Goal: Information Seeking & Learning: Learn about a topic

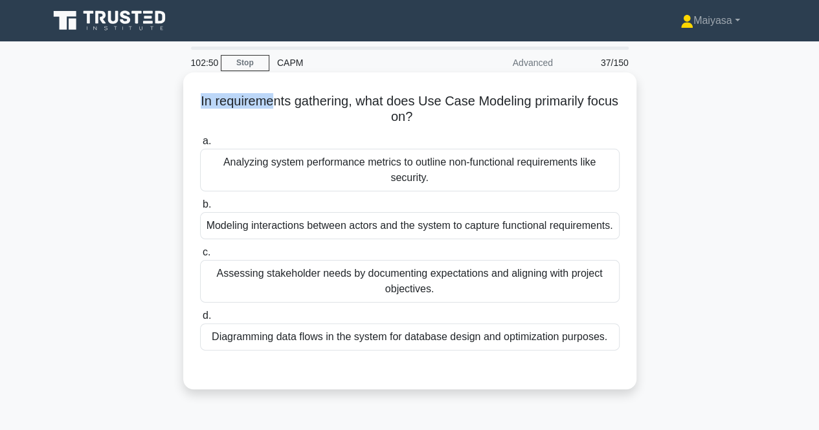
drag, startPoint x: 213, startPoint y: 102, endPoint x: 286, endPoint y: 103, distance: 73.1
click at [286, 103] on h5 "In requirements gathering, what does Use Case Modeling primarily focus on? .spi…" at bounding box center [410, 109] width 422 height 32
drag, startPoint x: 311, startPoint y: 105, endPoint x: 388, endPoint y: 105, distance: 77.7
click at [388, 105] on h5 "In requirements gathering, what does Use Case Modeling primarily focus on? .spi…" at bounding box center [410, 109] width 422 height 32
drag, startPoint x: 434, startPoint y: 107, endPoint x: 615, endPoint y: 110, distance: 181.2
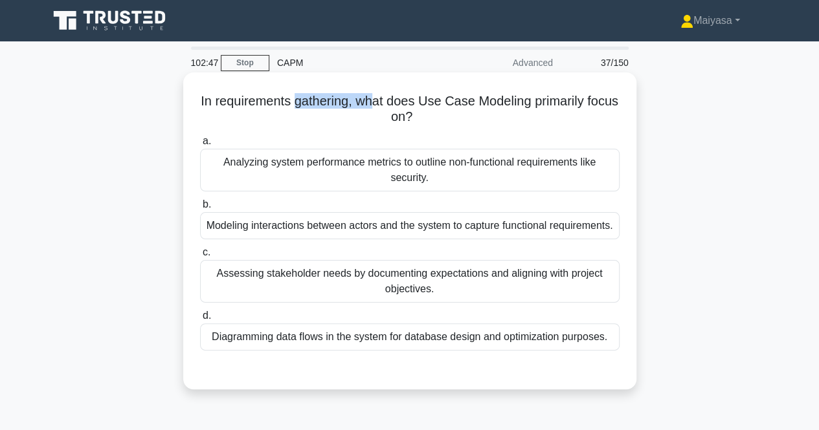
click at [615, 110] on h5 "In requirements gathering, what does Use Case Modeling primarily focus on? .spi…" at bounding box center [410, 109] width 422 height 32
copy h5 "Use Case Modeling primarily focus on?"
click at [401, 111] on h5 "In requirements gathering, what does Use Case Modeling primarily focus on? .spi…" at bounding box center [410, 109] width 422 height 32
click at [377, 221] on div "Modeling interactions between actors and the system to capture functional requi…" at bounding box center [409, 225] width 419 height 27
click at [200, 209] on input "b. Modeling interactions between actors and the system to capture functional re…" at bounding box center [200, 205] width 0 height 8
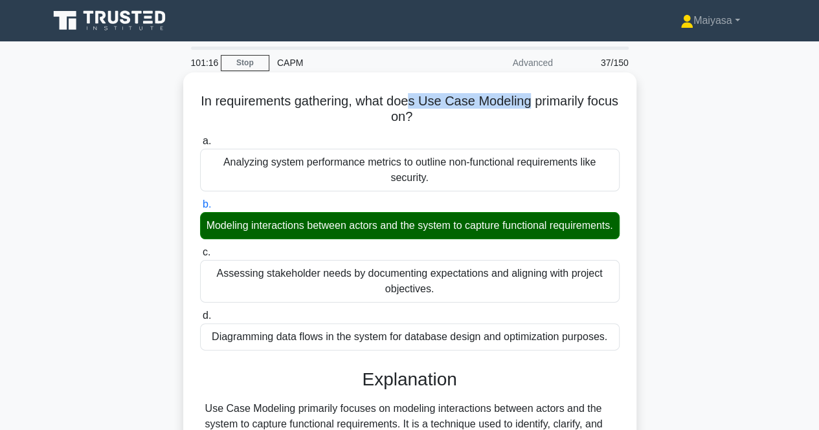
drag, startPoint x: 430, startPoint y: 98, endPoint x: 546, endPoint y: 89, distance: 116.8
click at [546, 89] on div "In requirements gathering, what does Use Case Modeling primarily focus on? .spi…" at bounding box center [409, 376] width 443 height 597
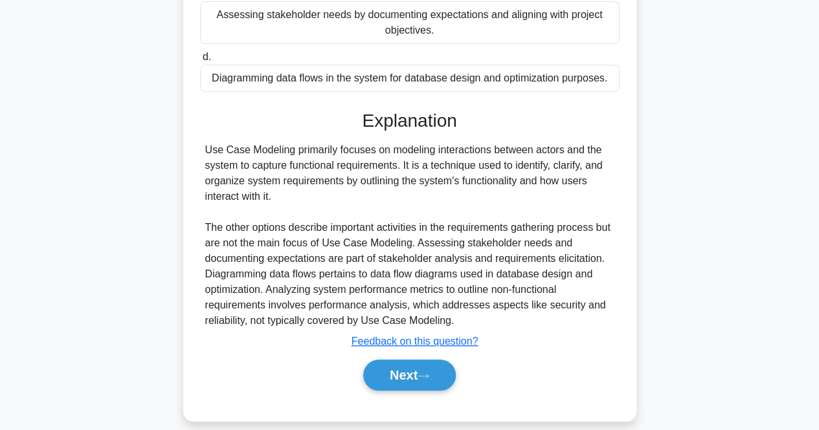
scroll to position [271, 0]
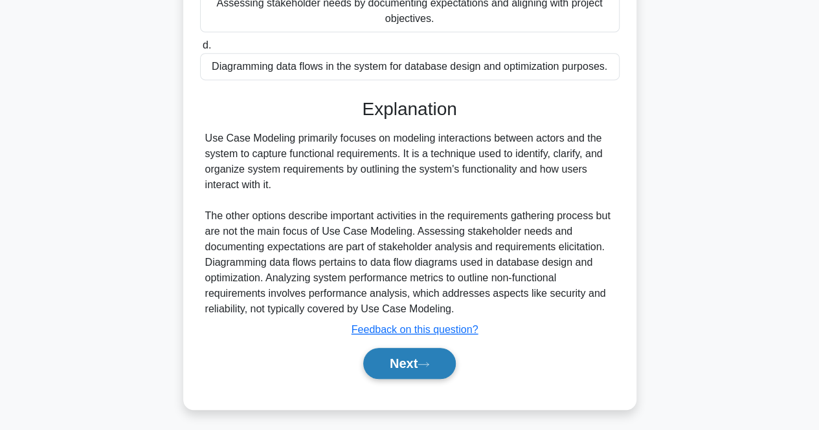
click at [397, 374] on button "Next" at bounding box center [409, 363] width 93 height 31
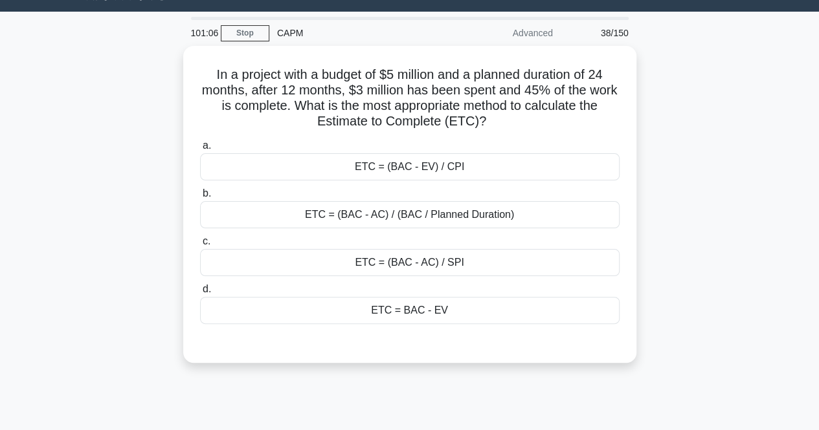
scroll to position [22, 0]
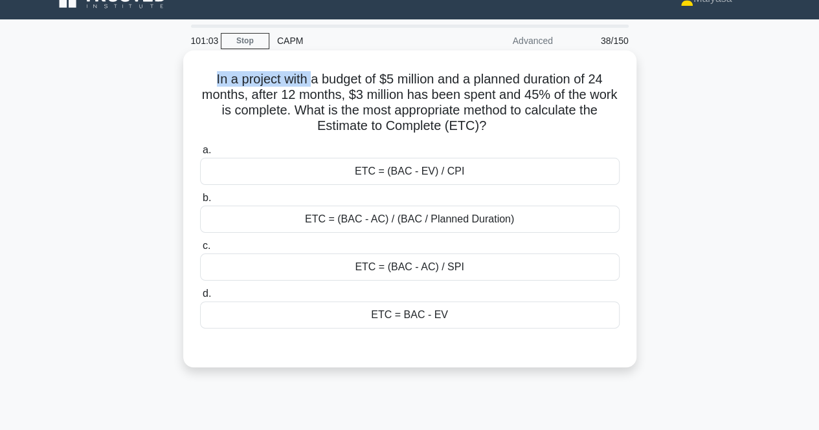
drag, startPoint x: 208, startPoint y: 78, endPoint x: 304, endPoint y: 75, distance: 96.5
click at [304, 75] on h5 "In a project with a budget of $5 million and a planned duration of 24 months, a…" at bounding box center [410, 102] width 422 height 63
drag, startPoint x: 319, startPoint y: 76, endPoint x: 423, endPoint y: 62, distance: 104.4
click at [423, 62] on div "In a project with a budget of $5 million and a planned duration of 24 months, a…" at bounding box center [409, 209] width 443 height 307
drag, startPoint x: 492, startPoint y: 62, endPoint x: 599, endPoint y: 62, distance: 107.4
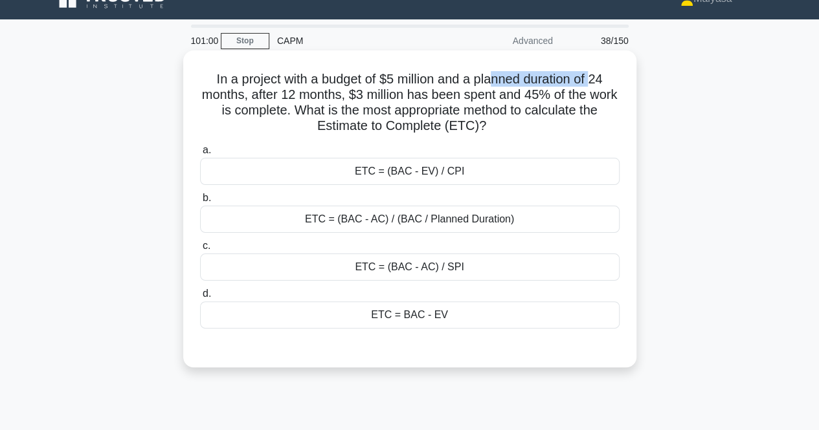
click at [599, 62] on div "In a project with a budget of $5 million and a planned duration of 24 months, a…" at bounding box center [409, 209] width 443 height 307
drag, startPoint x: 256, startPoint y: 98, endPoint x: 353, endPoint y: 93, distance: 97.2
click at [353, 93] on h5 "In a project with a budget of $5 million and a planned duration of 24 months, a…" at bounding box center [410, 102] width 422 height 63
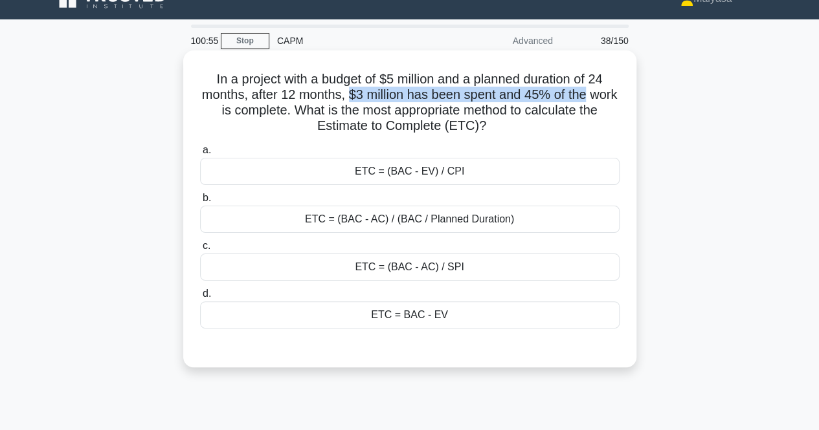
drag, startPoint x: 365, startPoint y: 93, endPoint x: 611, endPoint y: 91, distance: 245.9
click at [611, 91] on h5 "In a project with a budget of $5 million and a planned duration of 24 months, a…" at bounding box center [410, 102] width 422 height 63
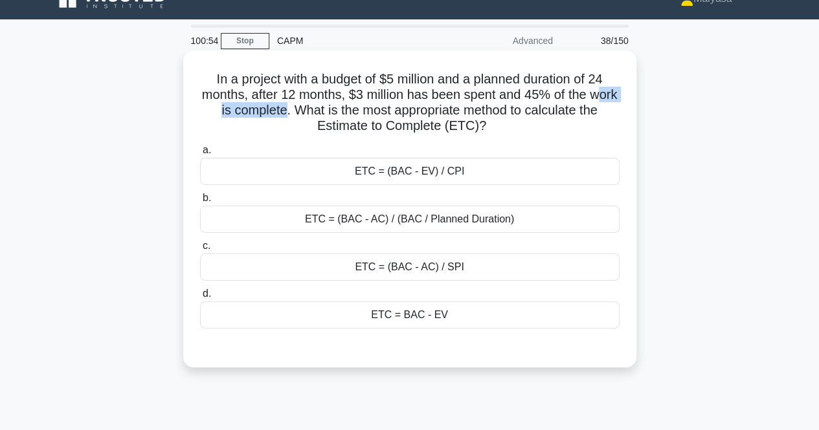
drag, startPoint x: 219, startPoint y: 110, endPoint x: 307, endPoint y: 105, distance: 87.5
click at [307, 105] on h5 "In a project with a budget of $5 million and a planned duration of 24 months, a…" at bounding box center [410, 102] width 422 height 63
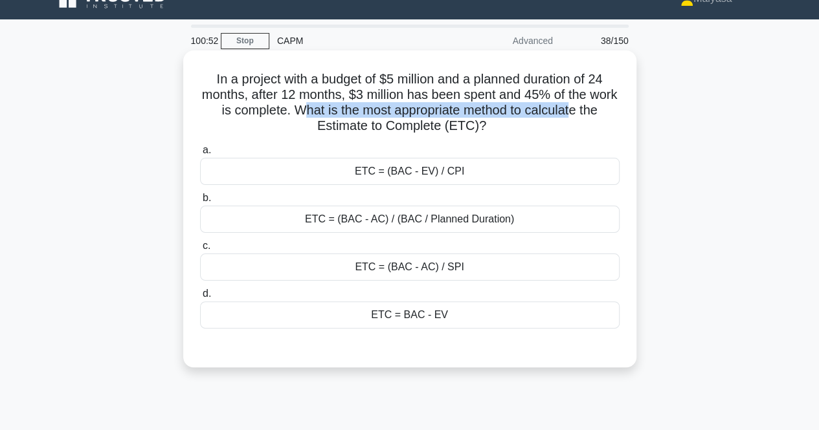
drag, startPoint x: 329, startPoint y: 106, endPoint x: 603, endPoint y: 112, distance: 273.8
click at [603, 112] on h5 "In a project with a budget of $5 million and a planned duration of 24 months, a…" at bounding box center [410, 102] width 422 height 63
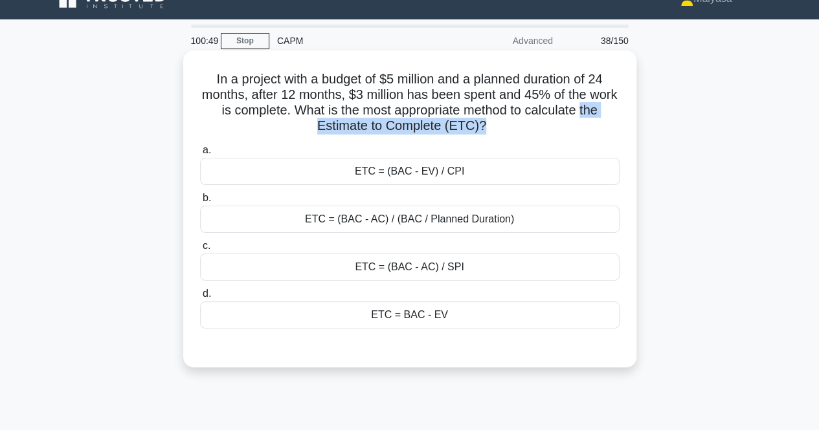
drag, startPoint x: 295, startPoint y: 126, endPoint x: 492, endPoint y: 129, distance: 196.8
click at [492, 129] on h5 "In a project with a budget of $5 million and a planned duration of 24 months, a…" at bounding box center [410, 102] width 422 height 63
click at [379, 124] on h5 "In a project with a budget of $5 million and a planned duration of 24 months, a…" at bounding box center [410, 102] width 422 height 63
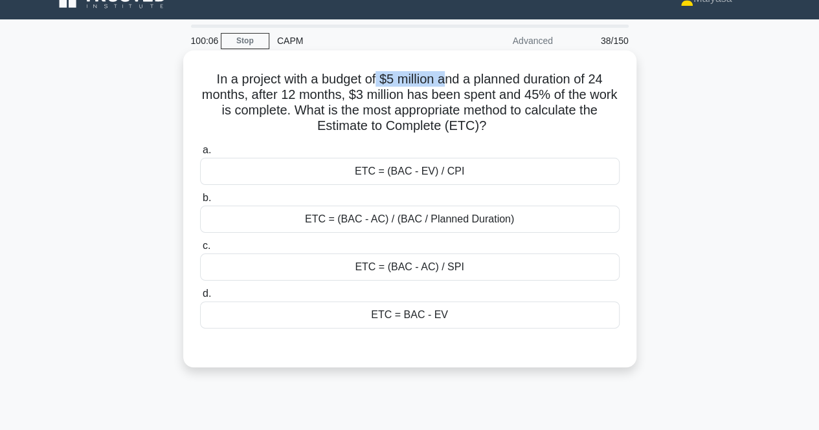
drag, startPoint x: 375, startPoint y: 81, endPoint x: 448, endPoint y: 76, distance: 72.7
click at [448, 76] on h5 "In a project with a budget of $5 million and a planned duration of 24 months, a…" at bounding box center [410, 102] width 422 height 63
click at [467, 116] on h5 "In a project with a budget of $5 million and a planned duration of 24 months, a…" at bounding box center [410, 102] width 422 height 63
drag, startPoint x: 235, startPoint y: 94, endPoint x: 286, endPoint y: 96, distance: 51.2
click at [286, 96] on h5 "In a project with a budget of $5 million and a planned duration of 24 months, a…" at bounding box center [410, 102] width 422 height 63
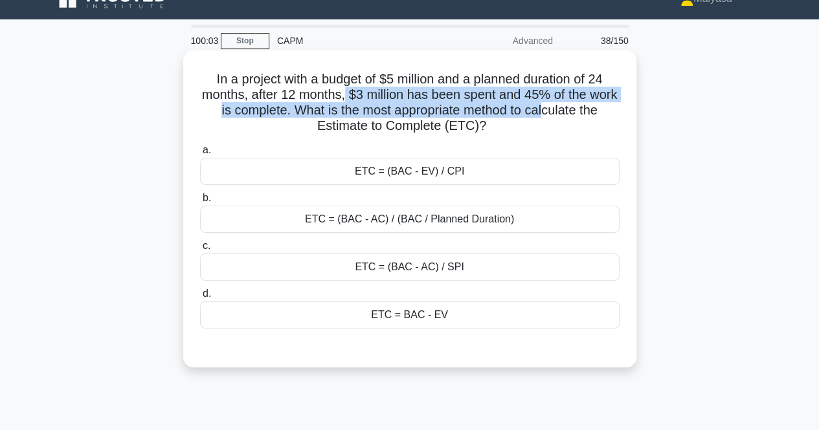
drag, startPoint x: 359, startPoint y: 97, endPoint x: 575, endPoint y: 103, distance: 216.2
click at [575, 103] on h5 "In a project with a budget of $5 million and a planned duration of 24 months, a…" at bounding box center [410, 102] width 422 height 63
click at [517, 96] on h5 "In a project with a budget of $5 million and a planned duration of 24 months, a…" at bounding box center [410, 102] width 422 height 63
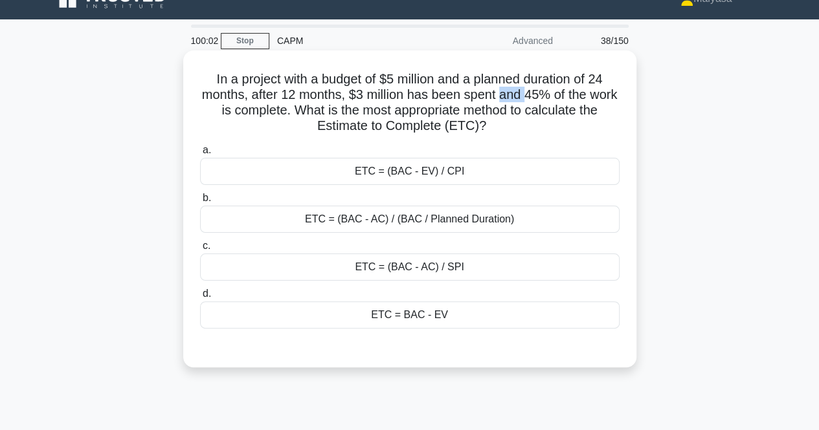
click at [517, 96] on h5 "In a project with a budget of $5 million and a planned duration of 24 months, a…" at bounding box center [410, 102] width 422 height 63
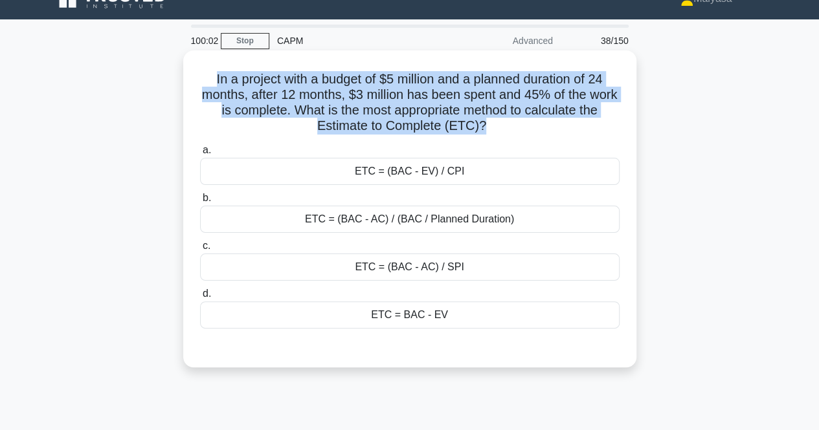
click at [517, 96] on h5 "In a project with a budget of $5 million and a planned duration of 24 months, a…" at bounding box center [410, 102] width 422 height 63
click at [514, 104] on h5 "In a project with a budget of $5 million and a planned duration of 24 months, a…" at bounding box center [410, 102] width 422 height 63
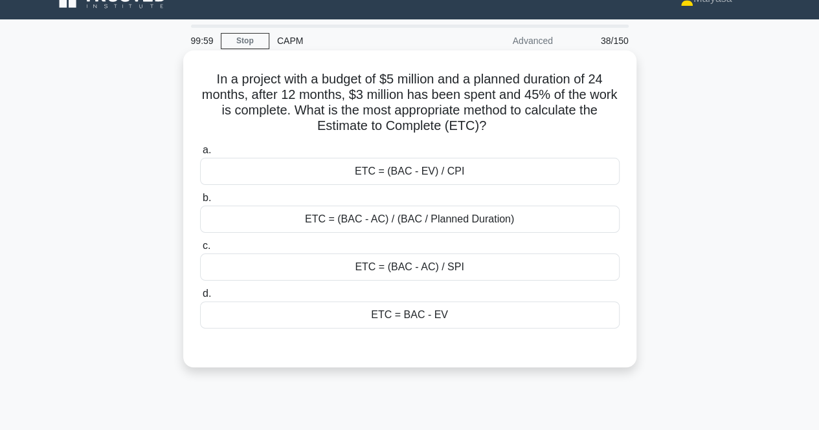
click at [411, 94] on h5 "In a project with a budget of $5 million and a planned duration of 24 months, a…" at bounding box center [410, 102] width 422 height 63
drag, startPoint x: 366, startPoint y: 93, endPoint x: 616, endPoint y: 87, distance: 249.9
click at [616, 87] on h5 "In a project with a budget of $5 million and a planned duration of 24 months, a…" at bounding box center [410, 102] width 422 height 63
drag, startPoint x: 349, startPoint y: 109, endPoint x: 471, endPoint y: 111, distance: 121.7
click at [471, 111] on h5 "In a project with a budget of $5 million and a planned duration of 24 months, a…" at bounding box center [410, 102] width 422 height 63
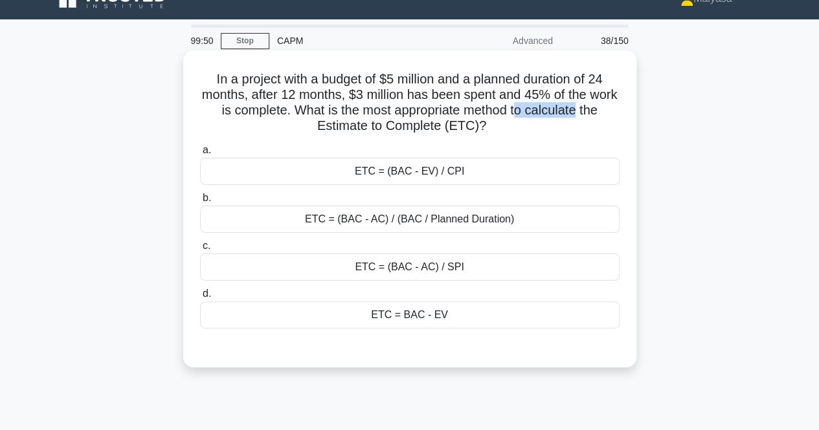
drag, startPoint x: 548, startPoint y: 108, endPoint x: 617, endPoint y: 112, distance: 70.0
click at [617, 112] on h5 "In a project with a budget of $5 million and a planned duration of 24 months, a…" at bounding box center [410, 102] width 422 height 63
drag, startPoint x: 408, startPoint y: 116, endPoint x: 459, endPoint y: 117, distance: 50.5
click at [459, 117] on h5 "In a project with a budget of $5 million and a planned duration of 24 months, a…" at bounding box center [410, 102] width 422 height 63
click at [502, 129] on icon ".spinner_0XTQ{transform-origin:center;animation:spinner_y6GP .75s linear infini…" at bounding box center [494, 127] width 16 height 16
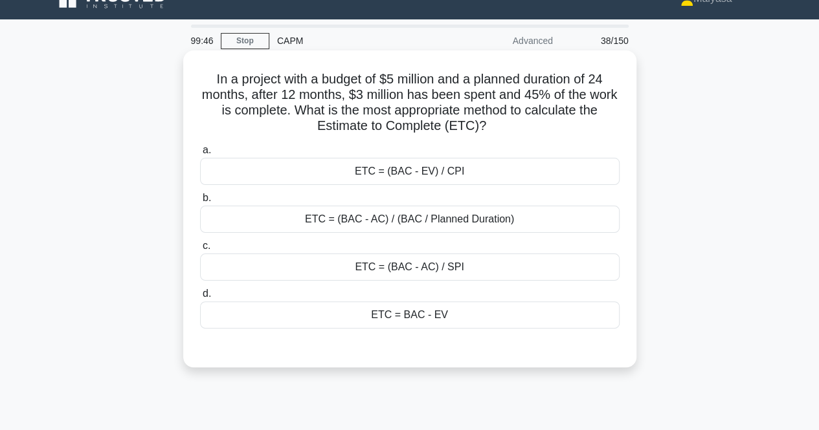
drag, startPoint x: 327, startPoint y: 126, endPoint x: 513, endPoint y: 129, distance: 185.8
click at [513, 129] on h5 "In a project with a budget of $5 million and a planned duration of 24 months, a…" at bounding box center [410, 102] width 422 height 63
click at [502, 129] on icon ".spinner_0XTQ{transform-origin:center;animation:spinner_y6GP .75s linear infini…" at bounding box center [494, 127] width 16 height 16
drag, startPoint x: 465, startPoint y: 130, endPoint x: 509, endPoint y: 134, distance: 44.8
click at [509, 134] on h5 "In a project with a budget of $5 million and a planned duration of 24 months, a…" at bounding box center [410, 102] width 422 height 63
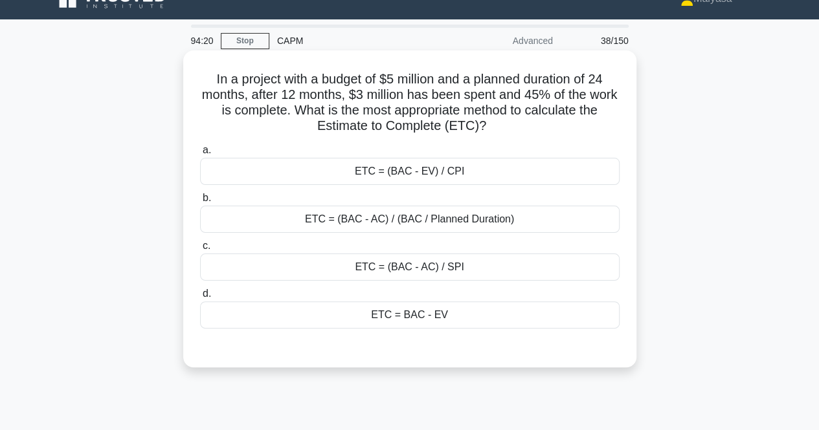
click at [490, 220] on div "ETC = (BAC - AC) / (BAC / Planned Duration)" at bounding box center [409, 219] width 419 height 27
click at [200, 203] on input "b. ETC = (BAC - AC) / (BAC / Planned Duration)" at bounding box center [200, 198] width 0 height 8
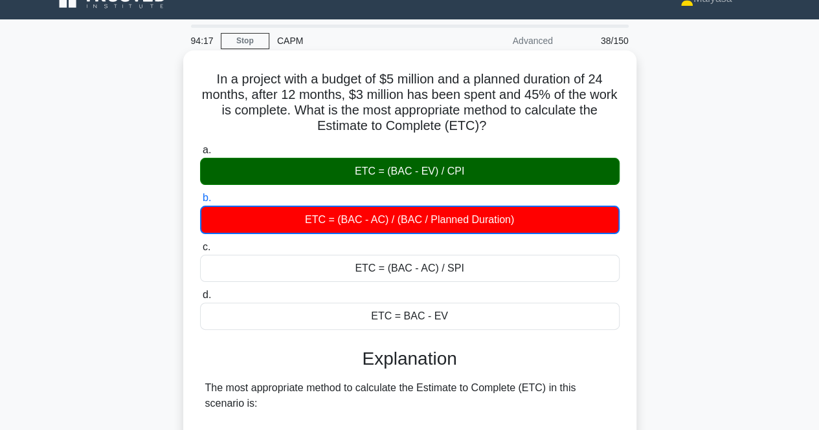
click at [456, 171] on div "ETC = (BAC - EV) / CPI" at bounding box center [409, 171] width 419 height 27
click at [200, 155] on input "a. ETC = (BAC - EV) / CPI" at bounding box center [200, 150] width 0 height 8
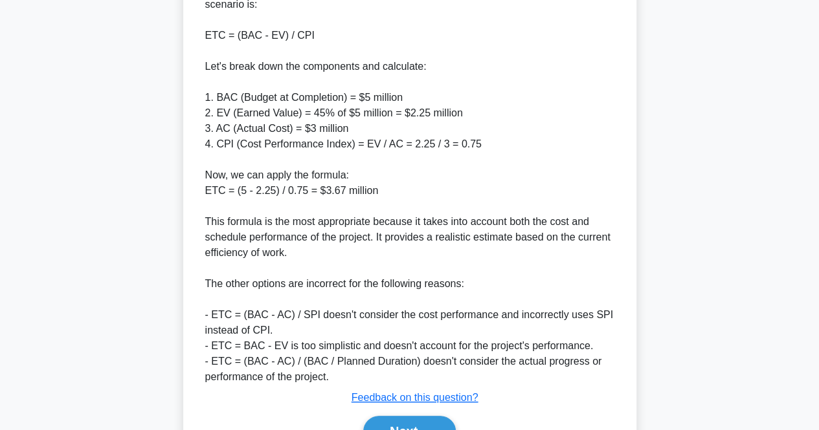
scroll to position [490, 0]
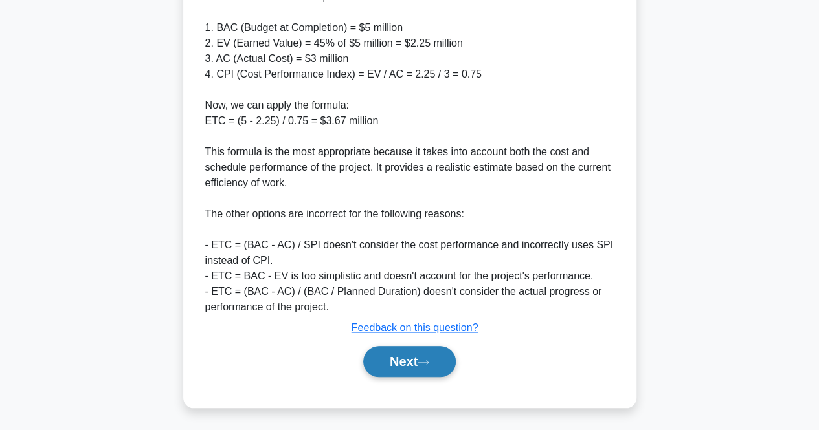
click at [429, 353] on button "Next" at bounding box center [409, 361] width 93 height 31
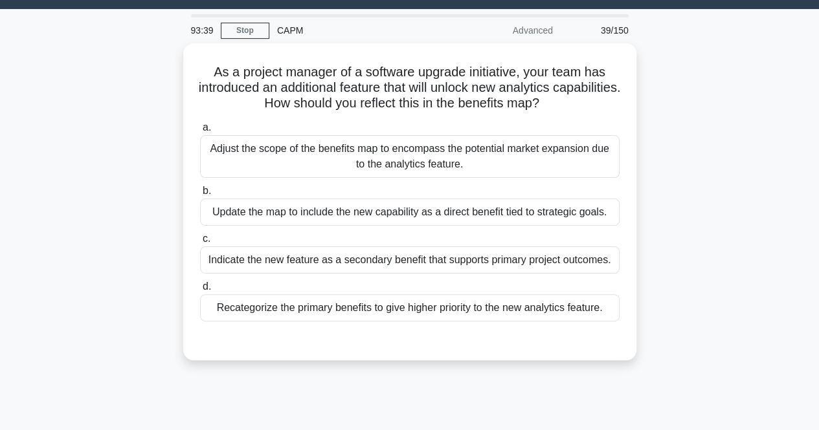
scroll to position [0, 0]
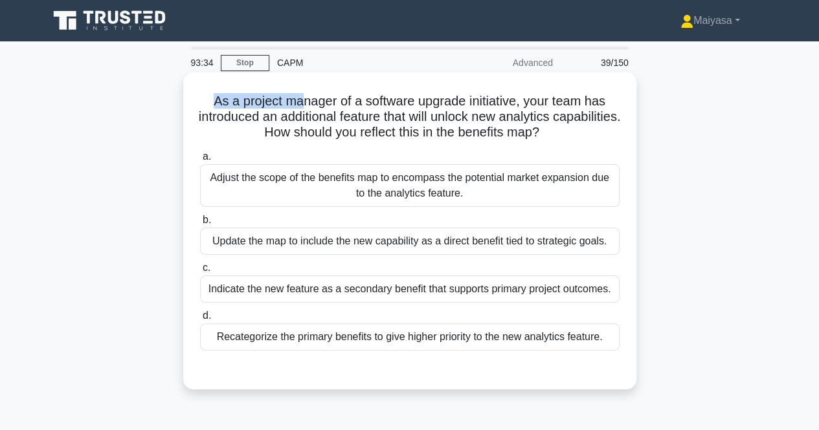
drag, startPoint x: 210, startPoint y: 99, endPoint x: 296, endPoint y: 98, distance: 86.7
click at [296, 98] on h5 "As a project manager of a software upgrade initiative, your team has introduced…" at bounding box center [410, 117] width 422 height 48
click at [342, 122] on h5 "As a project manager of a software upgrade initiative, your team has introduced…" at bounding box center [410, 117] width 422 height 48
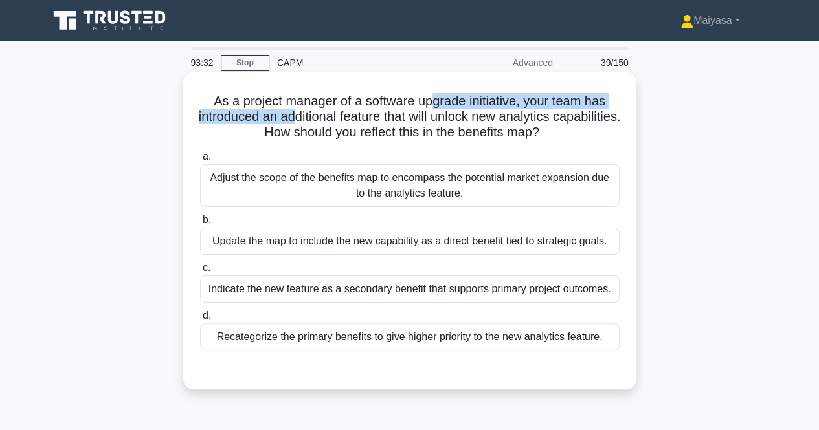
drag, startPoint x: 329, startPoint y: 111, endPoint x: 434, endPoint y: 104, distance: 105.7
click at [434, 104] on h5 "As a project manager of a software upgrade initiative, your team has introduced…" at bounding box center [410, 117] width 422 height 48
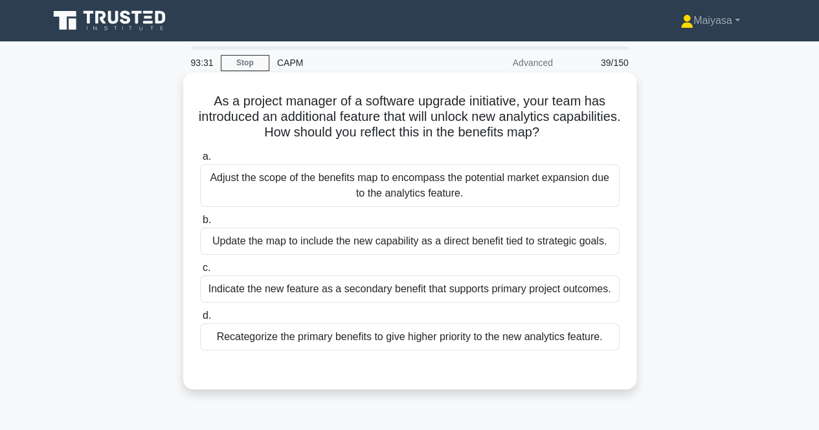
click at [447, 124] on h5 "As a project manager of a software upgrade initiative, your team has introduced…" at bounding box center [410, 117] width 422 height 48
drag, startPoint x: 511, startPoint y: 103, endPoint x: 609, endPoint y: 103, distance: 97.7
click at [609, 103] on h5 "As a project manager of a software upgrade initiative, your team has introduced…" at bounding box center [410, 117] width 422 height 48
drag, startPoint x: 234, startPoint y: 117, endPoint x: 421, endPoint y: 118, distance: 186.4
click at [421, 118] on h5 "As a project manager of a software upgrade initiative, your team has introduced…" at bounding box center [410, 117] width 422 height 48
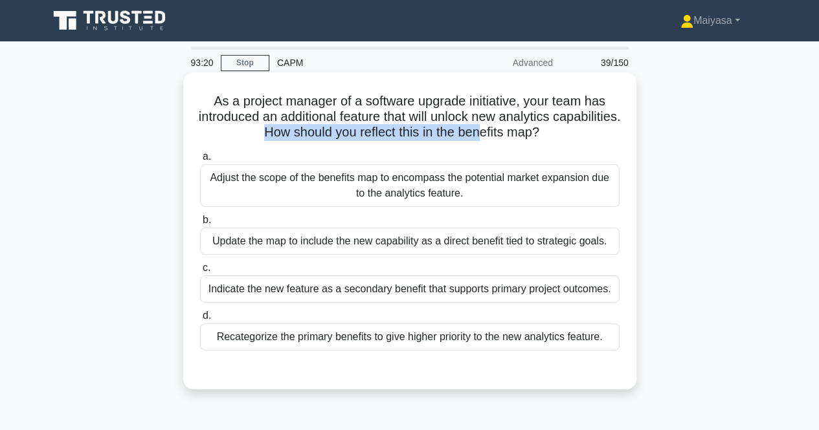
drag, startPoint x: 289, startPoint y: 129, endPoint x: 517, endPoint y: 133, distance: 227.8
click at [517, 133] on h5 "As a project manager of a software upgrade initiative, your team has introduced…" at bounding box center [410, 117] width 422 height 48
click at [503, 132] on h5 "As a project manager of a software upgrade initiative, your team has introduced…" at bounding box center [410, 117] width 422 height 48
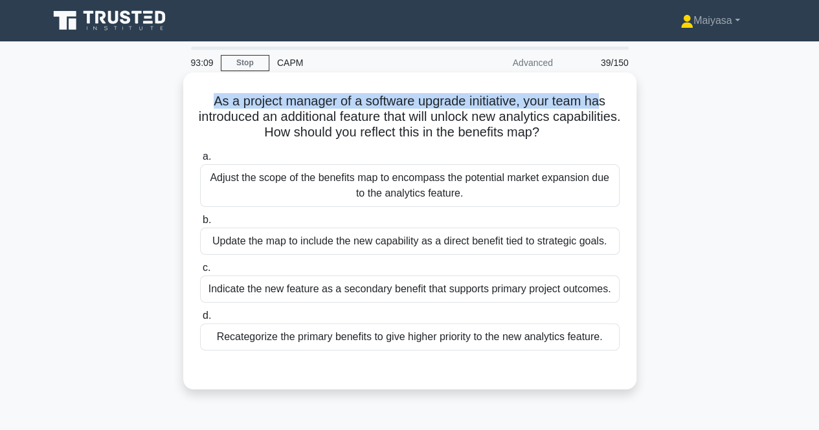
drag, startPoint x: 207, startPoint y: 103, endPoint x: 607, endPoint y: 99, distance: 400.0
click at [607, 99] on h5 "As a project manager of a software upgrade initiative, your team has introduced…" at bounding box center [410, 117] width 422 height 48
drag, startPoint x: 227, startPoint y: 114, endPoint x: 595, endPoint y: 125, distance: 368.4
click at [595, 125] on h5 "As a project manager of a software upgrade initiative, your team has introduced…" at bounding box center [410, 117] width 422 height 48
drag, startPoint x: 224, startPoint y: 127, endPoint x: 250, endPoint y: 126, distance: 25.9
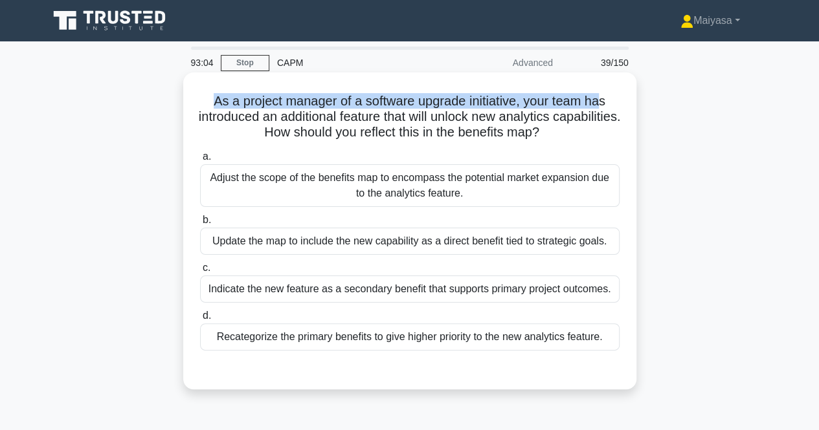
click at [225, 127] on h5 "As a project manager of a software upgrade initiative, your team has introduced…" at bounding box center [410, 117] width 422 height 48
click at [305, 138] on h5 "As a project manager of a software upgrade initiative, your team has introduced…" at bounding box center [410, 117] width 422 height 48
drag, startPoint x: 305, startPoint y: 134, endPoint x: 585, endPoint y: 138, distance: 279.6
click at [585, 138] on h5 "As a project manager of a software upgrade initiative, your team has introduced…" at bounding box center [410, 117] width 422 height 48
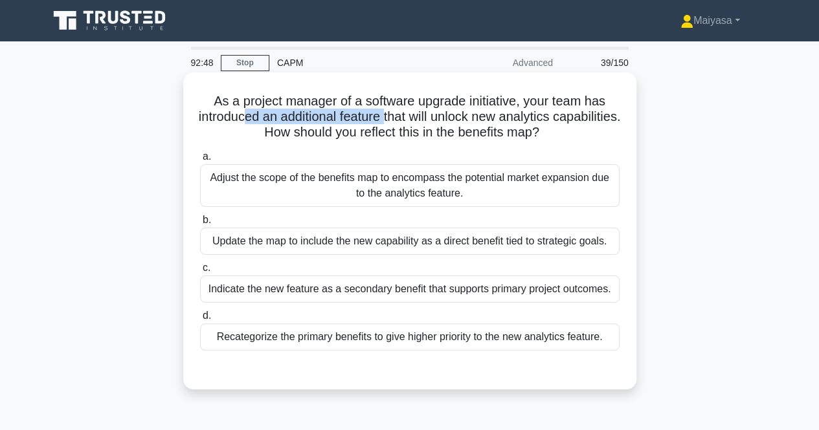
drag, startPoint x: 276, startPoint y: 115, endPoint x: 419, endPoint y: 112, distance: 143.0
click at [419, 112] on h5 "As a project manager of a software upgrade initiative, your team has introduced…" at bounding box center [410, 117] width 422 height 48
click at [445, 131] on h5 "As a project manager of a software upgrade initiative, your team has introduced…" at bounding box center [410, 117] width 422 height 48
drag, startPoint x: 260, startPoint y: 118, endPoint x: 595, endPoint y: 115, distance: 335.3
click at [595, 115] on h5 "As a project manager of a software upgrade initiative, your team has introduced…" at bounding box center [410, 117] width 422 height 48
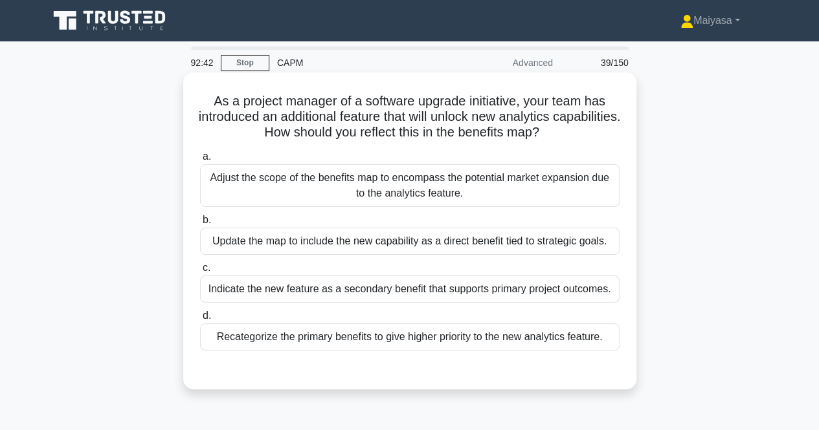
click at [243, 135] on h5 "As a project manager of a software upgrade initiative, your team has introduced…" at bounding box center [410, 117] width 422 height 48
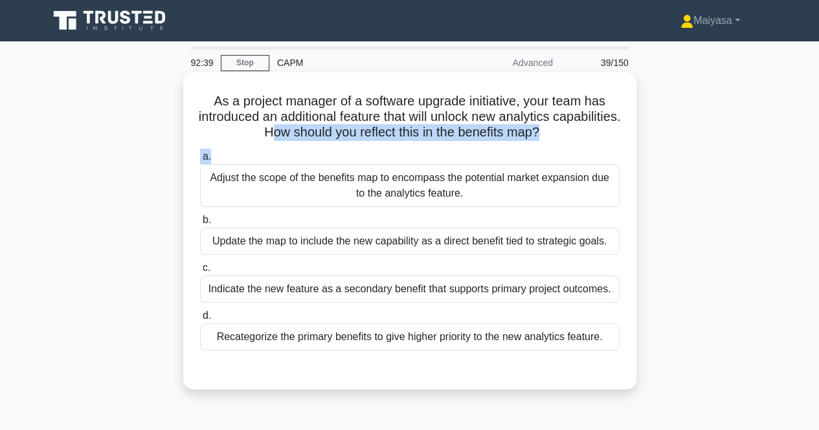
drag, startPoint x: 305, startPoint y: 133, endPoint x: 563, endPoint y: 144, distance: 257.8
click at [563, 144] on div "As a project manager of a software upgrade initiative, your team has introduced…" at bounding box center [409, 231] width 443 height 307
click at [408, 138] on h5 "As a project manager of a software upgrade initiative, your team has introduced…" at bounding box center [410, 117] width 422 height 48
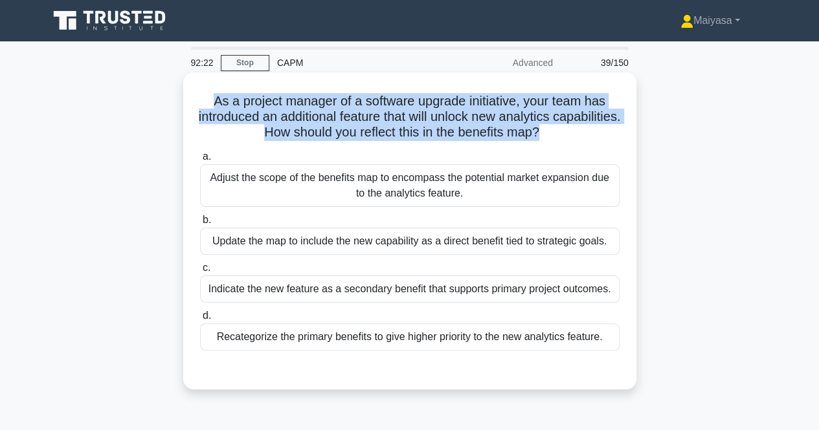
click at [408, 138] on h5 "As a project manager of a software upgrade initiative, your team has introduced…" at bounding box center [410, 117] width 422 height 48
click at [392, 120] on h5 "As a project manager of a software upgrade initiative, your team has introduced…" at bounding box center [410, 117] width 422 height 48
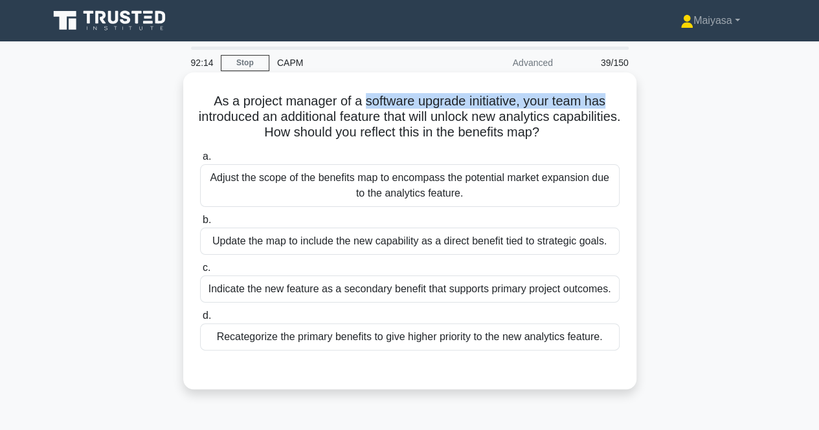
drag, startPoint x: 361, startPoint y: 104, endPoint x: 612, endPoint y: 94, distance: 251.3
click at [612, 94] on h5 "As a project manager of a software upgrade initiative, your team has introduced…" at bounding box center [410, 117] width 422 height 48
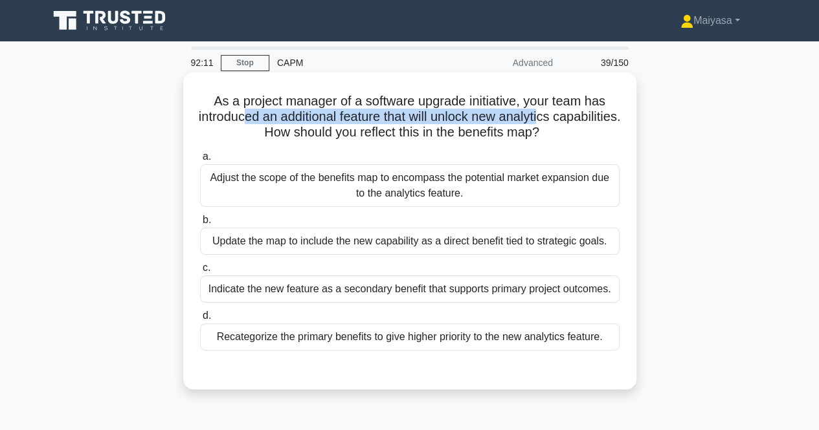
drag, startPoint x: 277, startPoint y: 122, endPoint x: 584, endPoint y: 117, distance: 306.8
click at [584, 117] on h5 "As a project manager of a software upgrade initiative, your team has introduced…" at bounding box center [410, 117] width 422 height 48
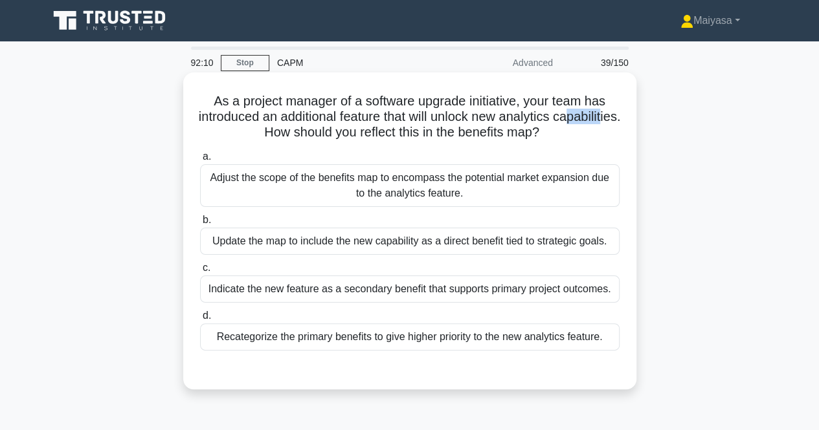
drag, startPoint x: 237, startPoint y: 134, endPoint x: 272, endPoint y: 133, distance: 35.0
click at [272, 133] on h5 "As a project manager of a software upgrade initiative, your team has introduced…" at bounding box center [410, 117] width 422 height 48
drag, startPoint x: 310, startPoint y: 138, endPoint x: 582, endPoint y: 139, distance: 271.8
click at [582, 139] on h5 "As a project manager of a software upgrade initiative, your team has introduced…" at bounding box center [410, 117] width 422 height 48
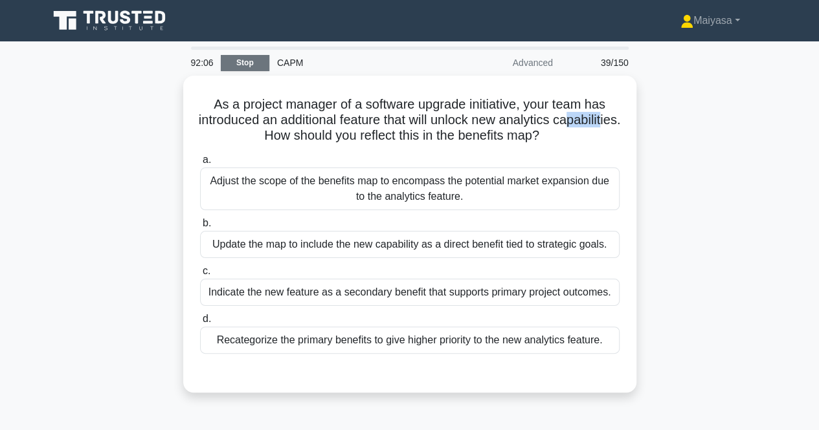
click at [254, 64] on link "Stop" at bounding box center [245, 63] width 49 height 16
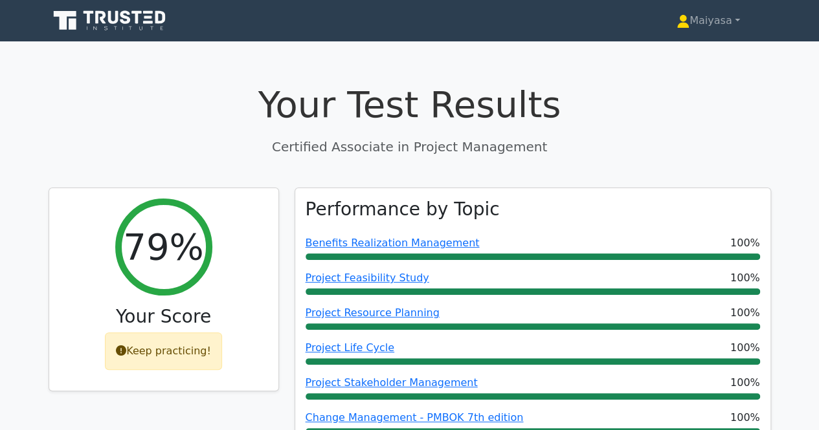
click at [670, 94] on h1 "Your Test Results" at bounding box center [410, 104] width 722 height 43
click at [459, 98] on h1 "Your Test Results" at bounding box center [410, 104] width 722 height 43
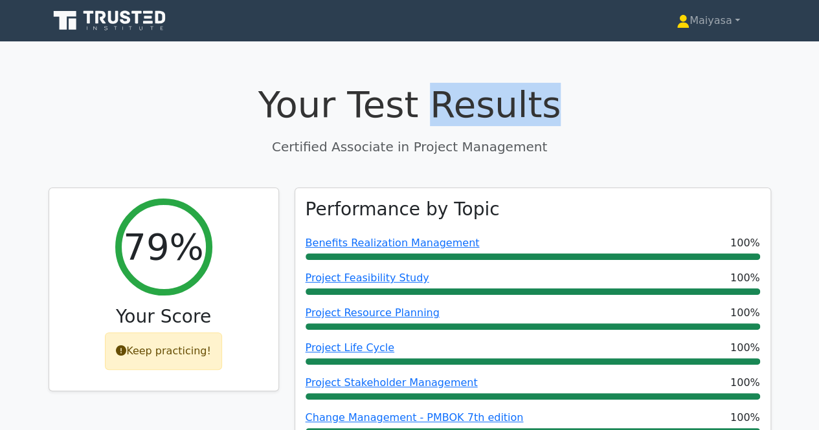
click at [459, 98] on h1 "Your Test Results" at bounding box center [410, 104] width 722 height 43
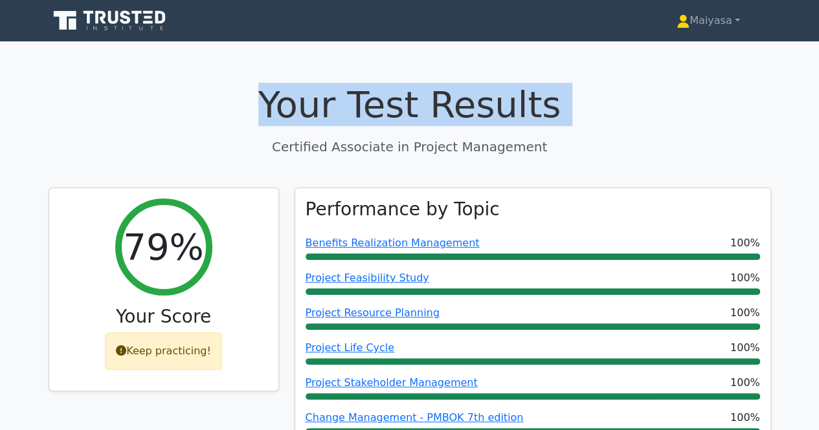
click at [459, 98] on h1 "Your Test Results" at bounding box center [410, 104] width 722 height 43
click at [581, 105] on h1 "Your Test Results" at bounding box center [410, 104] width 722 height 43
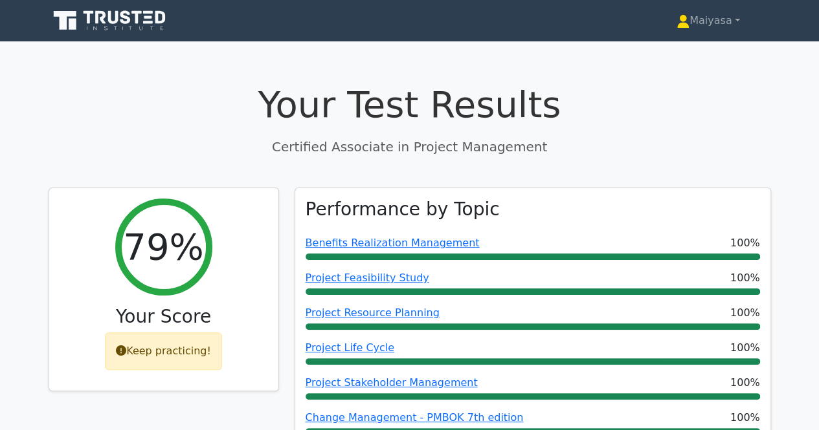
click at [492, 98] on h1 "Your Test Results" at bounding box center [410, 104] width 722 height 43
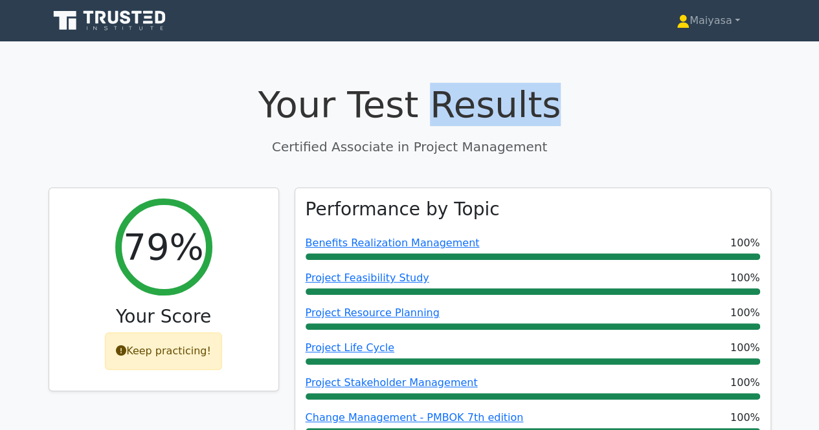
click at [492, 98] on h1 "Your Test Results" at bounding box center [410, 104] width 722 height 43
click at [494, 99] on h1 "Your Test Results" at bounding box center [410, 104] width 722 height 43
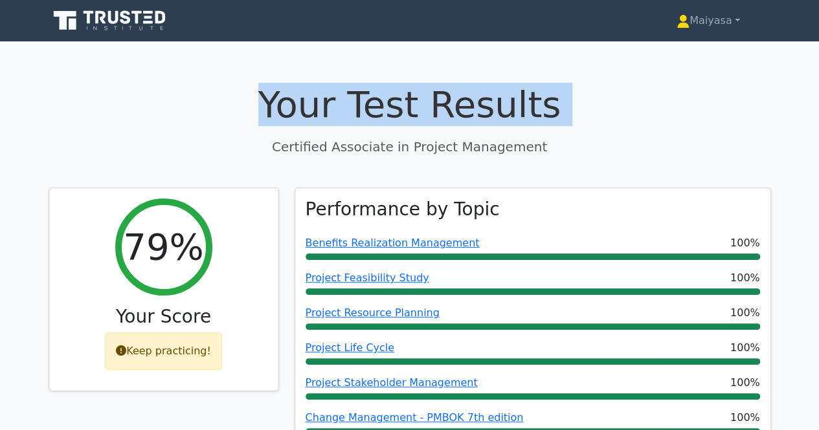
click at [494, 99] on h1 "Your Test Results" at bounding box center [410, 104] width 722 height 43
click at [630, 98] on h1 "Your Test Results" at bounding box center [410, 104] width 722 height 43
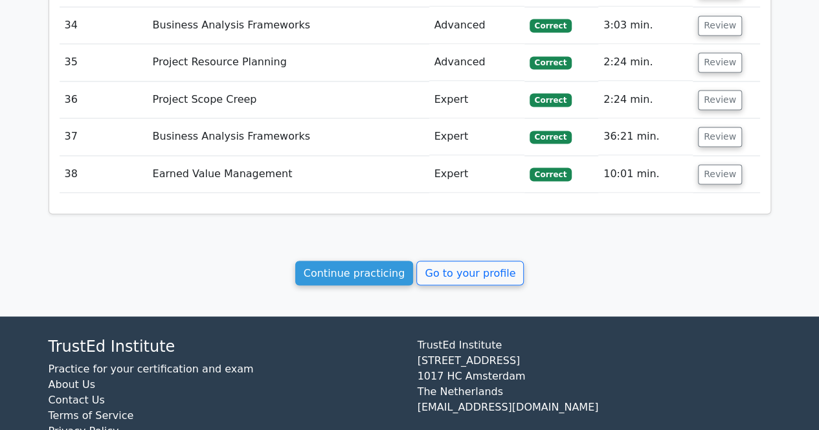
scroll to position [3473, 0]
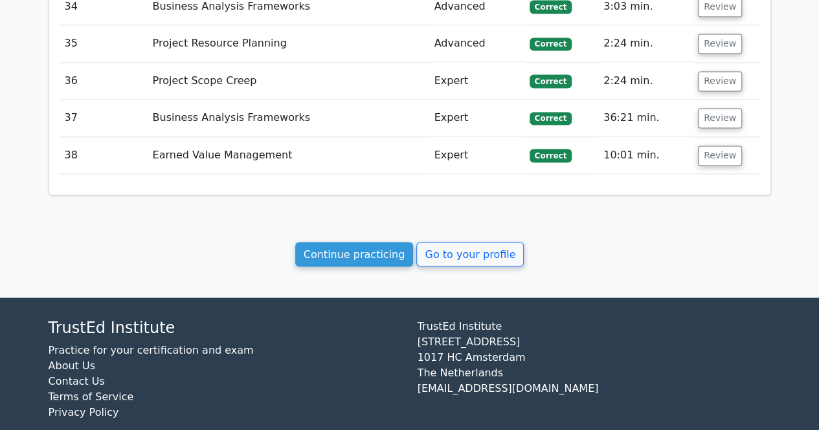
click at [478, 242] on link "Go to your profile" at bounding box center [469, 254] width 107 height 25
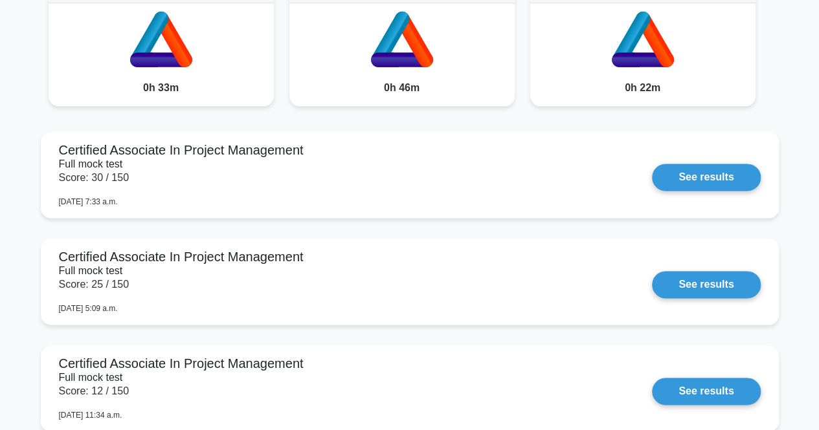
scroll to position [790, 0]
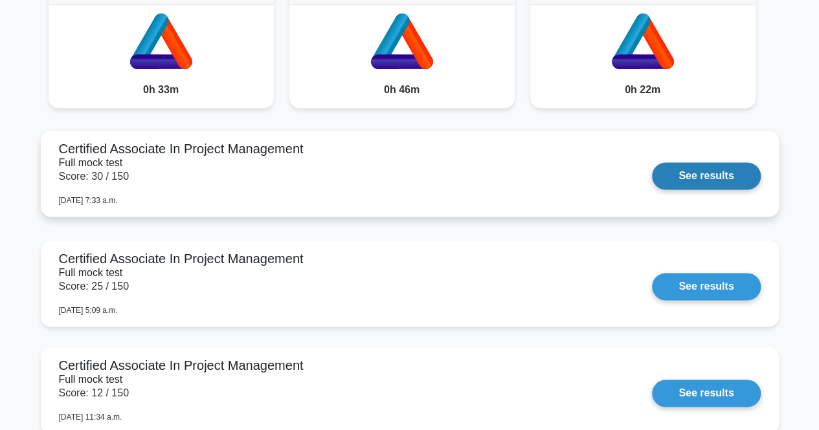
click at [652, 185] on link "See results" at bounding box center [706, 175] width 108 height 27
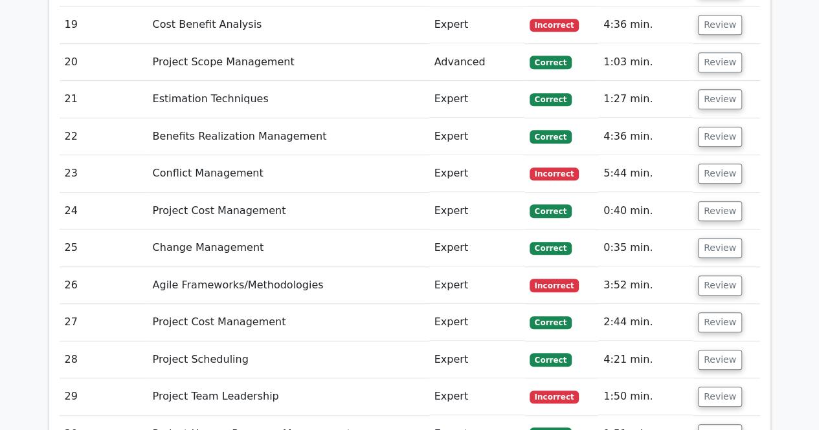
scroll to position [3473, 0]
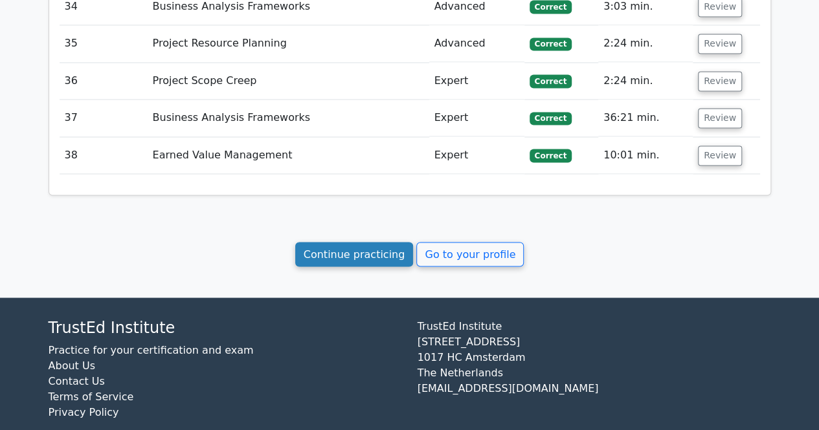
click at [398, 242] on link "Continue practicing" at bounding box center [354, 254] width 118 height 25
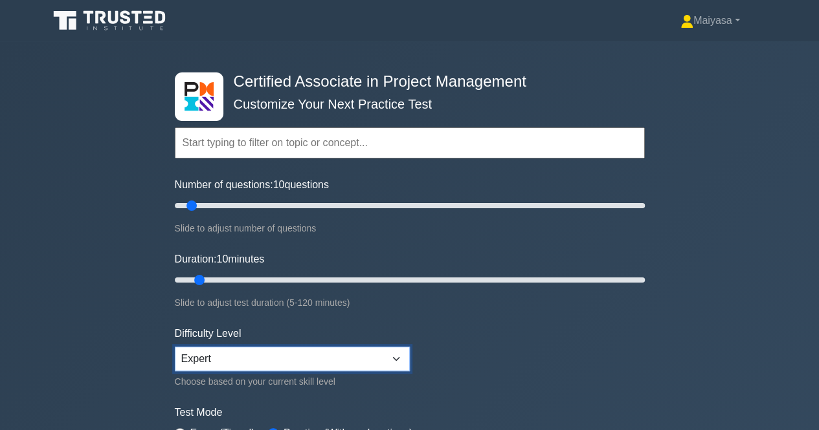
click at [295, 359] on select "Beginner Intermediate Expert" at bounding box center [292, 359] width 235 height 25
click at [175, 347] on select "Beginner Intermediate Expert" at bounding box center [292, 359] width 235 height 25
click at [374, 354] on select "Beginner Intermediate Expert" at bounding box center [292, 359] width 235 height 25
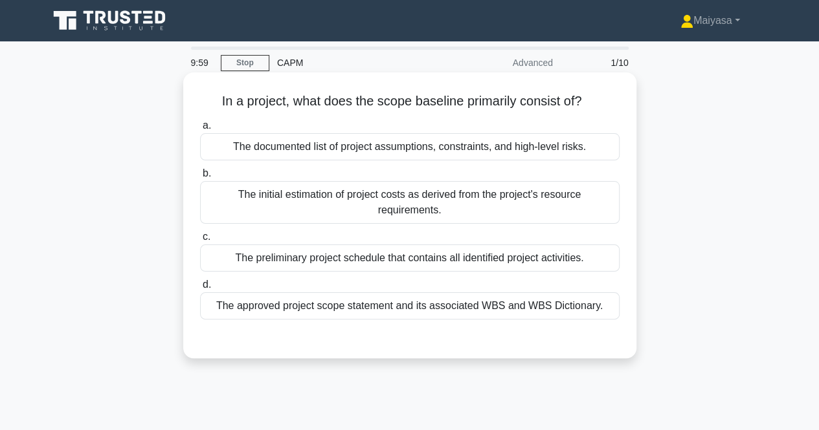
drag, startPoint x: 775, startPoint y: 261, endPoint x: 614, endPoint y: 256, distance: 161.9
click at [773, 261] on div "In a project, what does the scope baseline primarily consist of? .spinner_0XTQ{…" at bounding box center [410, 227] width 738 height 302
drag, startPoint x: 305, startPoint y: 135, endPoint x: 535, endPoint y: 82, distance: 236.4
click at [496, 84] on div "In a project, what does the scope baseline primarily consist of? .spinner_0XTQ{…" at bounding box center [409, 216] width 443 height 276
click at [524, 95] on h5 "In a project, what does the scope baseline primarily consist of? .spinner_0XTQ{…" at bounding box center [410, 101] width 422 height 17
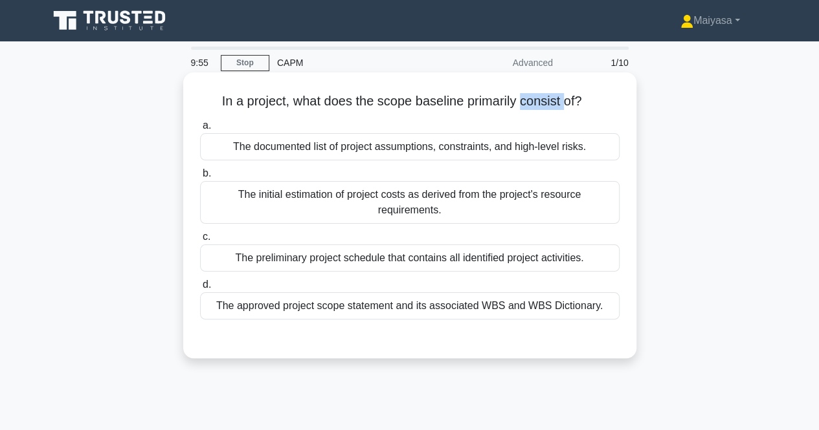
click at [524, 95] on h5 "In a project, what does the scope baseline primarily consist of? .spinner_0XTQ{…" at bounding box center [410, 101] width 422 height 17
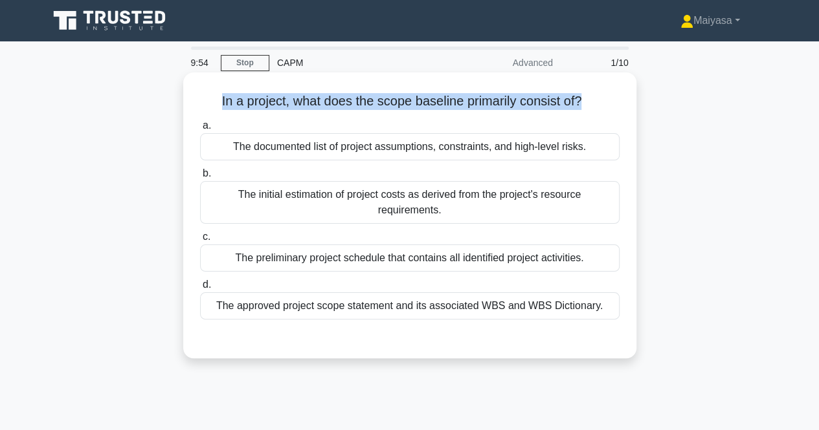
click at [524, 95] on h5 "In a project, what does the scope baseline primarily consist of? .spinner_0XTQ{…" at bounding box center [410, 101] width 422 height 17
drag, startPoint x: 195, startPoint y: 152, endPoint x: 598, endPoint y: 147, distance: 403.2
click at [598, 147] on div "a. The documented list of project assumptions, constraints, and high-level risk…" at bounding box center [409, 139] width 435 height 43
drag, startPoint x: 220, startPoint y: 195, endPoint x: 475, endPoint y: 208, distance: 255.3
click at [475, 208] on div "The initial estimation of project costs as derived from the project's resource …" at bounding box center [409, 202] width 419 height 43
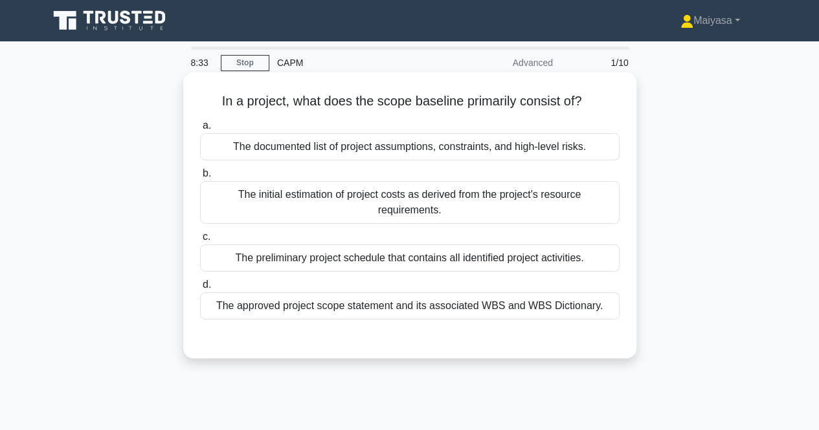
click at [275, 94] on h5 "In a project, what does the scope baseline primarily consist of? .spinner_0XTQ{…" at bounding box center [410, 101] width 422 height 17
drag, startPoint x: 212, startPoint y: 100, endPoint x: 251, endPoint y: 100, distance: 38.8
click at [251, 100] on h5 "In a project, what does the scope baseline primarily consist of? .spinner_0XTQ{…" at bounding box center [410, 101] width 422 height 17
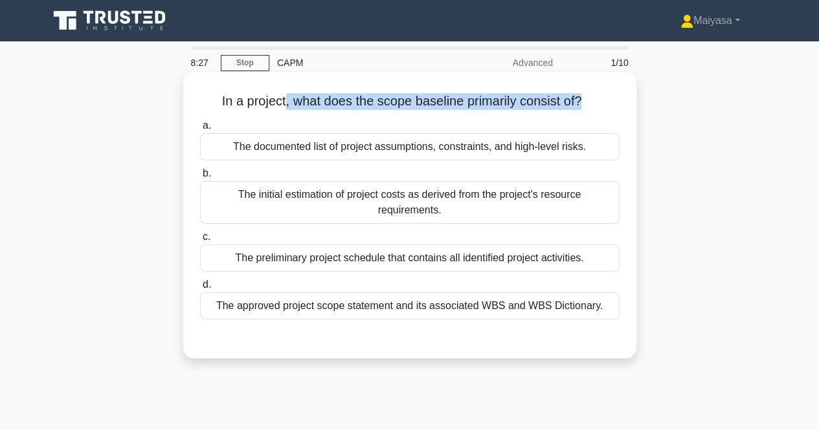
drag, startPoint x: 281, startPoint y: 99, endPoint x: 584, endPoint y: 108, distance: 303.7
click at [584, 108] on h5 "In a project, what does the scope baseline primarily consist of? .spinner_0XTQ{…" at bounding box center [410, 101] width 422 height 17
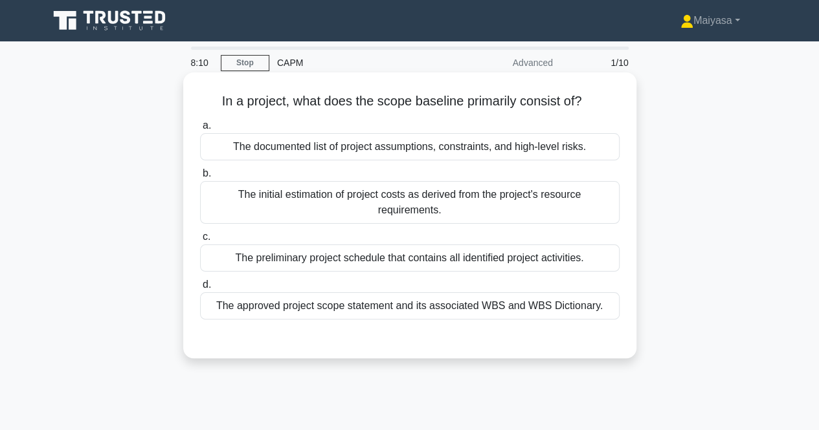
click at [453, 310] on div "The approved project scope statement and its associated WBS and WBS Dictionary." at bounding box center [409, 306] width 419 height 27
click at [200, 289] on input "d. The approved project scope statement and its associated WBS and WBS Dictiona…" at bounding box center [200, 285] width 0 height 8
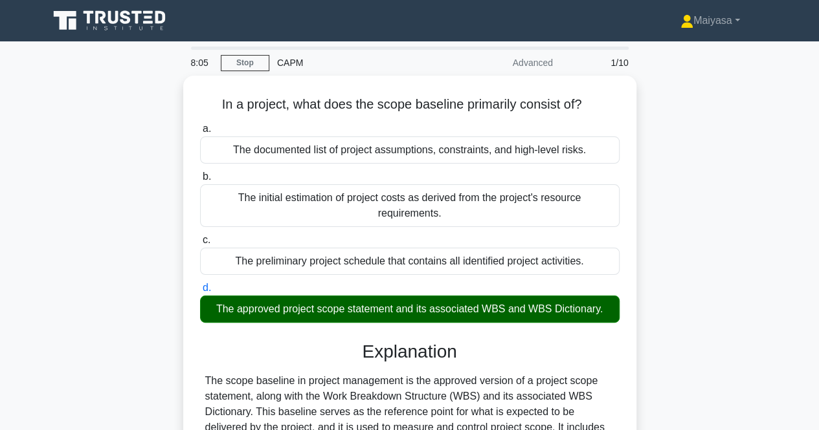
scroll to position [272, 0]
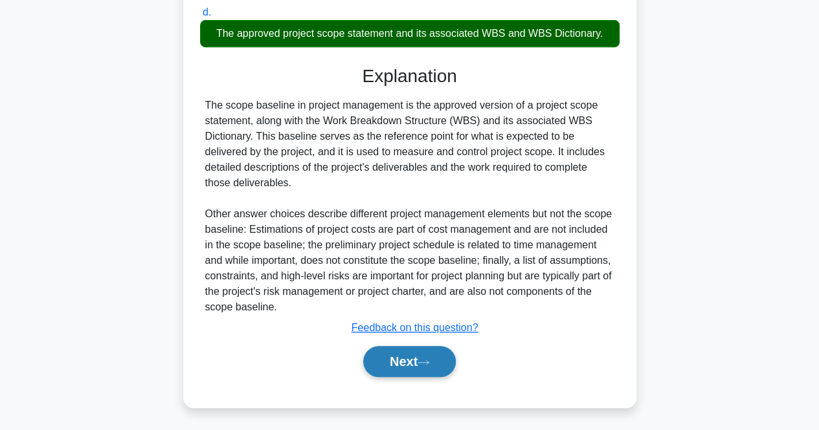
click at [397, 364] on button "Next" at bounding box center [409, 361] width 93 height 31
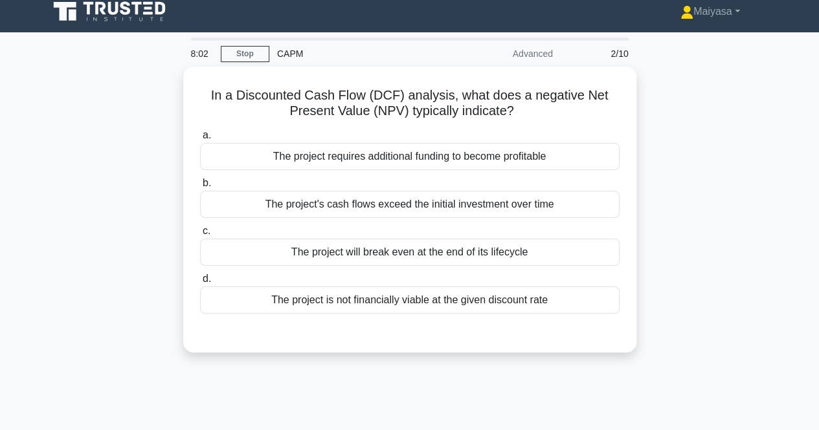
scroll to position [0, 0]
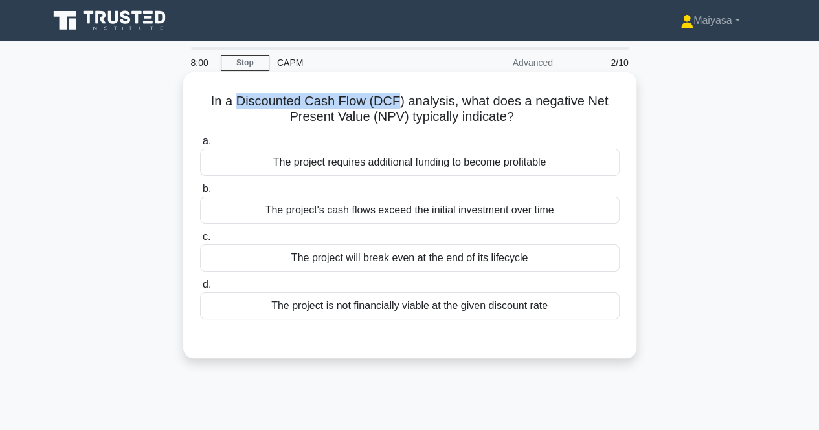
drag, startPoint x: 240, startPoint y: 103, endPoint x: 395, endPoint y: 96, distance: 154.8
click at [395, 96] on h5 "In a Discounted Cash Flow (DCF) analysis, what does a negative Net Present Valu…" at bounding box center [410, 109] width 422 height 32
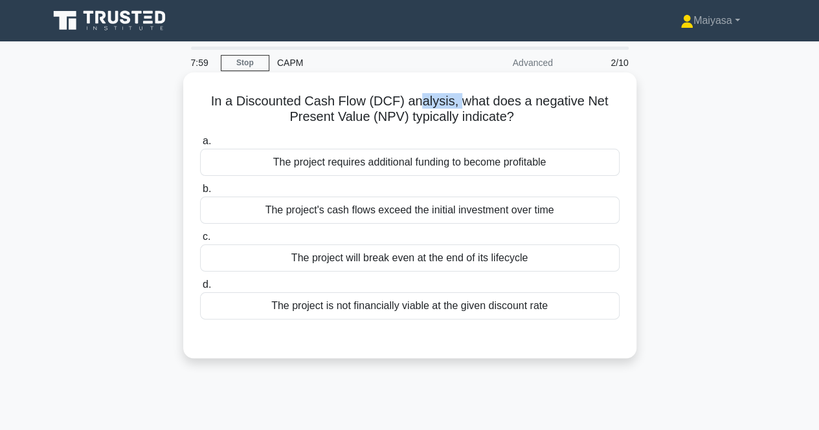
drag, startPoint x: 436, startPoint y: 94, endPoint x: 456, endPoint y: 94, distance: 20.1
click at [456, 94] on h5 "In a Discounted Cash Flow (DCF) analysis, what does a negative Net Present Valu…" at bounding box center [410, 109] width 422 height 32
drag, startPoint x: 483, startPoint y: 95, endPoint x: 626, endPoint y: 94, distance: 143.7
click at [626, 94] on div "In a Discounted Cash Flow (DCF) analysis, what does a negative Net Present Valu…" at bounding box center [409, 216] width 443 height 276
drag, startPoint x: 278, startPoint y: 120, endPoint x: 533, endPoint y: 124, distance: 255.0
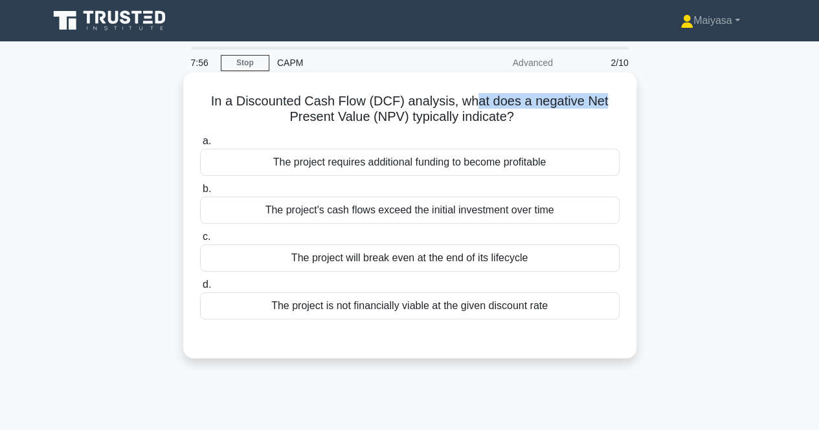
click at [533, 124] on h5 "In a Discounted Cash Flow (DCF) analysis, what does a negative Net Present Valu…" at bounding box center [410, 109] width 422 height 32
click at [511, 121] on h5 "In a Discounted Cash Flow (DCF) analysis, what does a negative Net Present Valu…" at bounding box center [410, 109] width 422 height 32
click at [511, 120] on h5 "In a Discounted Cash Flow (DCF) analysis, what does a negative Net Present Valu…" at bounding box center [410, 109] width 422 height 32
click at [510, 120] on h5 "In a Discounted Cash Flow (DCF) analysis, what does a negative Net Present Valu…" at bounding box center [410, 109] width 422 height 32
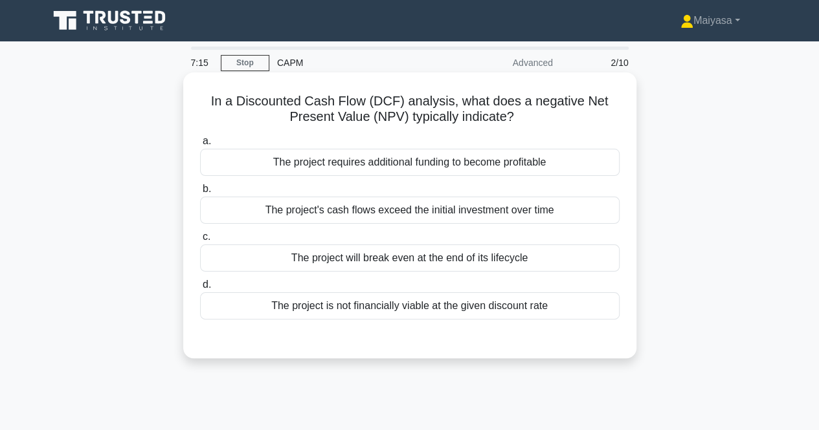
click at [510, 120] on h5 "In a Discounted Cash Flow (DCF) analysis, what does a negative Net Present Valu…" at bounding box center [410, 109] width 422 height 32
click at [434, 100] on h5 "In a Discounted Cash Flow (DCF) analysis, what does a negative Net Present Valu…" at bounding box center [410, 109] width 422 height 32
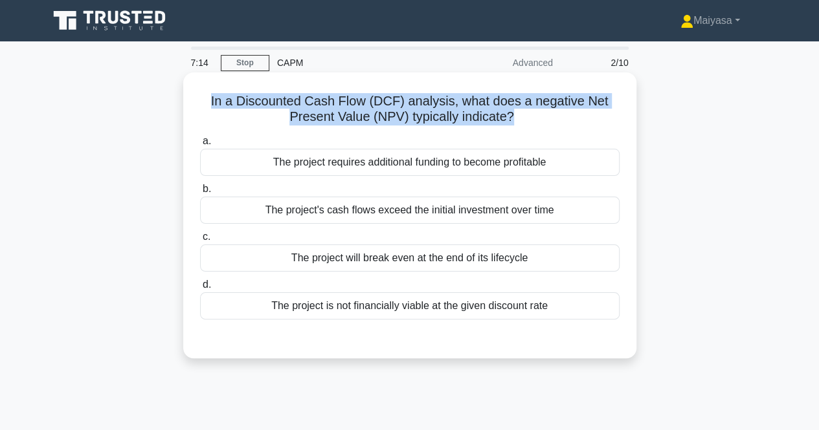
click at [434, 100] on h5 "In a Discounted Cash Flow (DCF) analysis, what does a negative Net Present Valu…" at bounding box center [410, 109] width 422 height 32
copy div "In a Discounted Cash Flow (DCF) analysis, what does a negative Net Present Valu…"
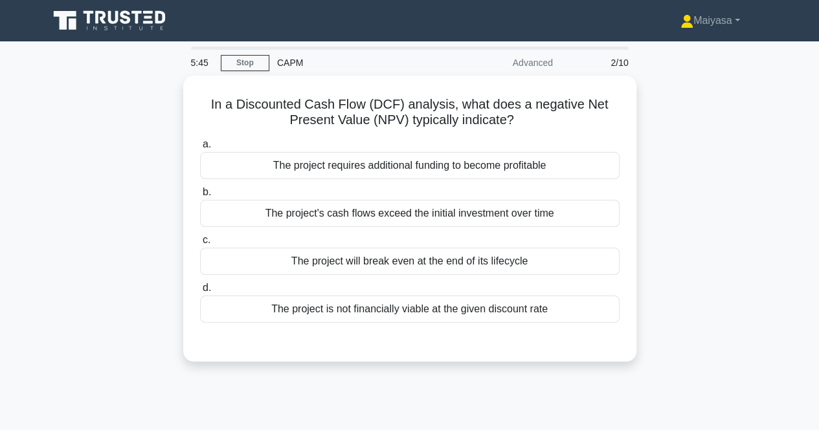
click at [91, 293] on div "In a Discounted Cash Flow (DCF) analysis, what does a negative Net Present Valu…" at bounding box center [410, 227] width 738 height 302
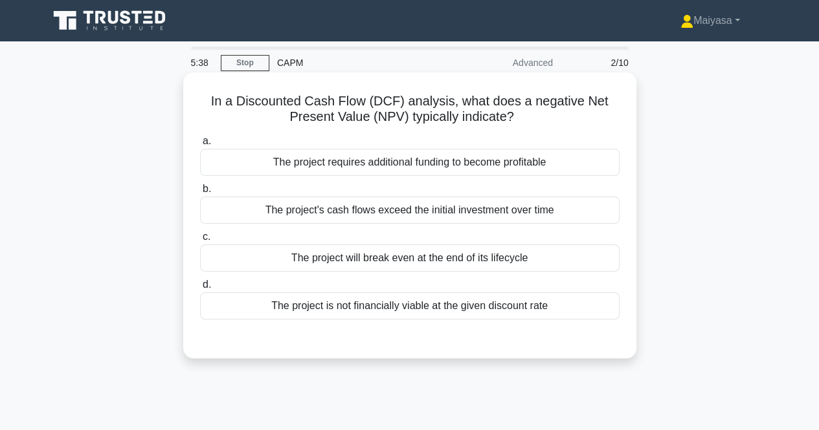
click at [463, 310] on div "The project is not financially viable at the given discount rate" at bounding box center [409, 306] width 419 height 27
click at [200, 289] on input "d. The project is not financially viable at the given discount rate" at bounding box center [200, 285] width 0 height 8
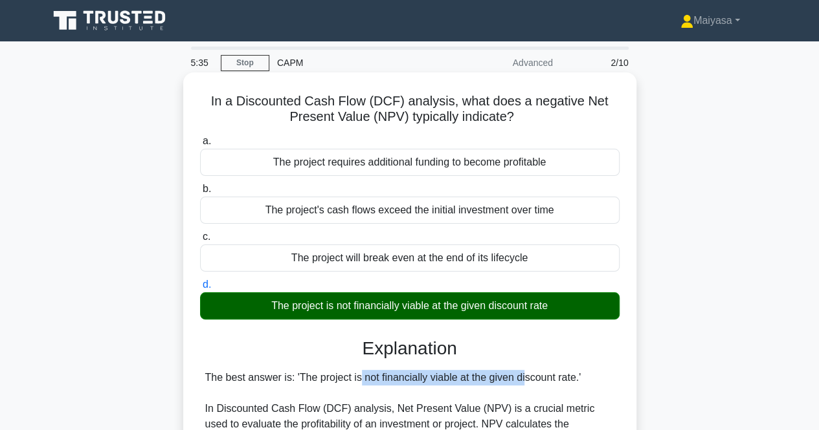
drag, startPoint x: 289, startPoint y: 362, endPoint x: 448, endPoint y: 374, distance: 159.7
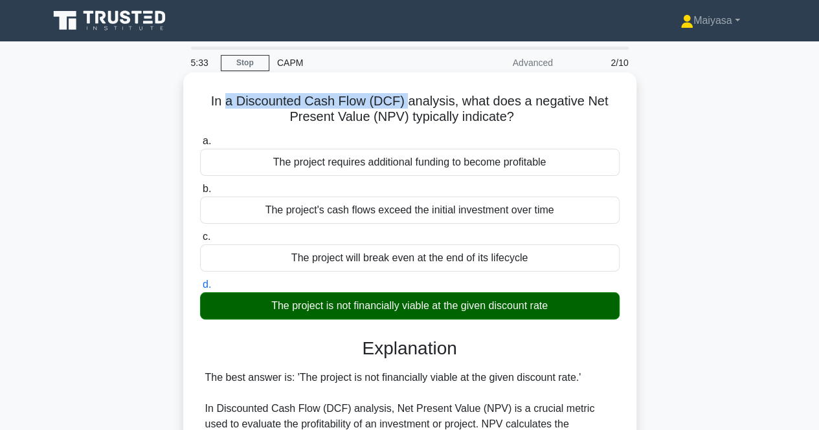
drag, startPoint x: 227, startPoint y: 92, endPoint x: 404, endPoint y: 77, distance: 177.9
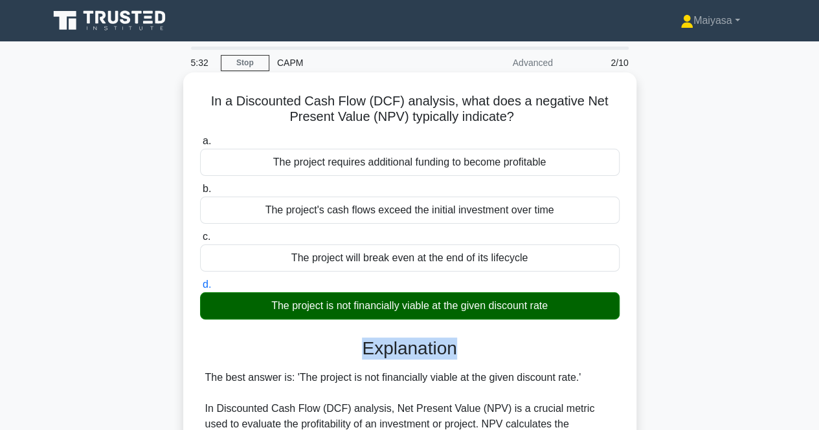
drag, startPoint x: 100, startPoint y: 329, endPoint x: 487, endPoint y: 327, distance: 387.0
drag, startPoint x: 349, startPoint y: 115, endPoint x: 397, endPoint y: 121, distance: 48.3
click at [397, 121] on h5 "In a Discounted Cash Flow (DCF) analysis, what does a negative Net Present Valu…" at bounding box center [410, 109] width 422 height 32
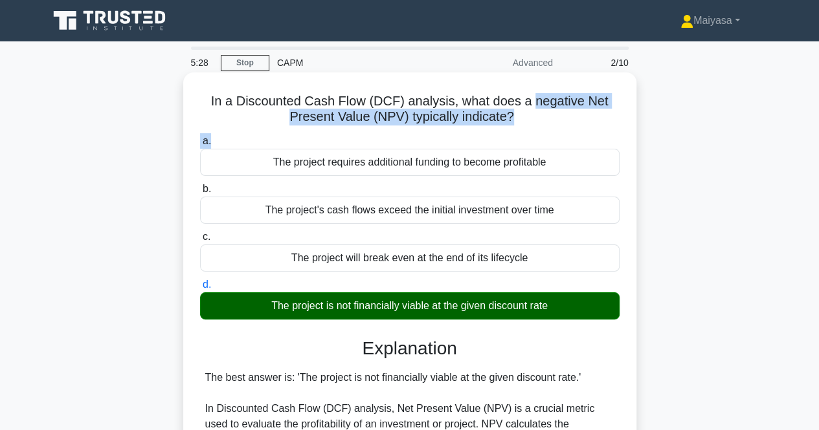
drag, startPoint x: 542, startPoint y: 100, endPoint x: 615, endPoint y: 135, distance: 80.8
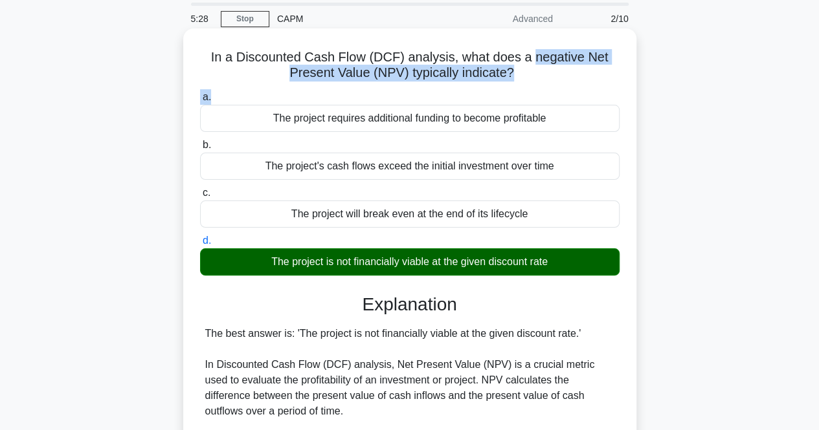
scroll to position [65, 0]
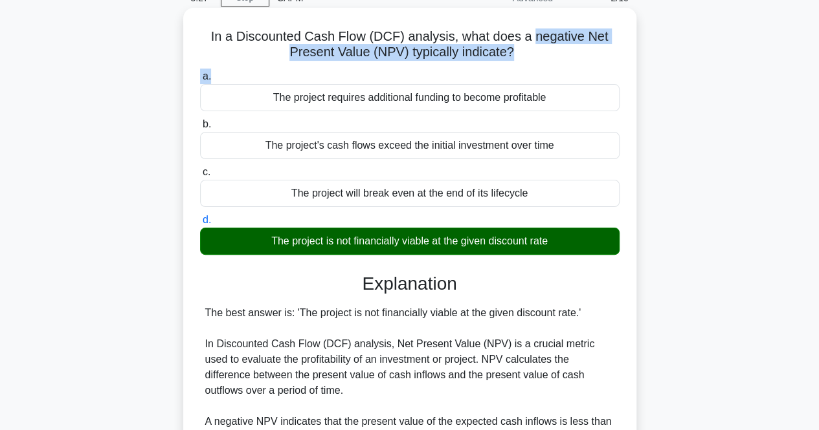
drag, startPoint x: 131, startPoint y: 298, endPoint x: 495, endPoint y: 300, distance: 364.4
click at [495, 300] on div "In a Discounted Cash Flow (DCF) analysis, what does a negative Net Present Valu…" at bounding box center [410, 416] width 738 height 810
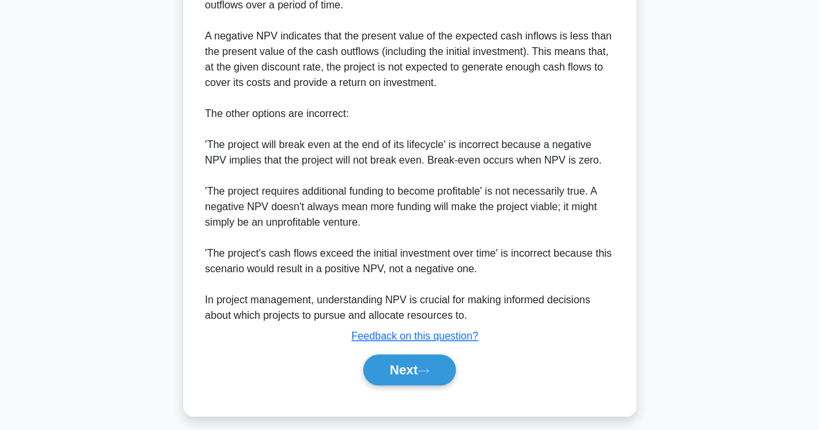
scroll to position [459, 0]
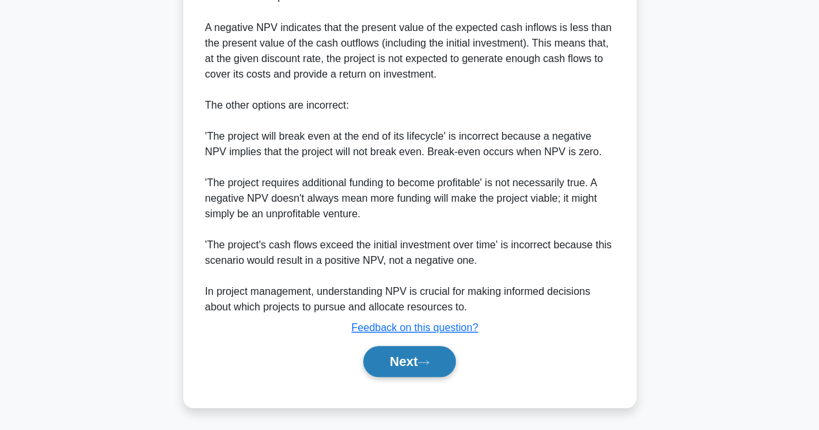
click at [422, 357] on button "Next" at bounding box center [409, 361] width 93 height 31
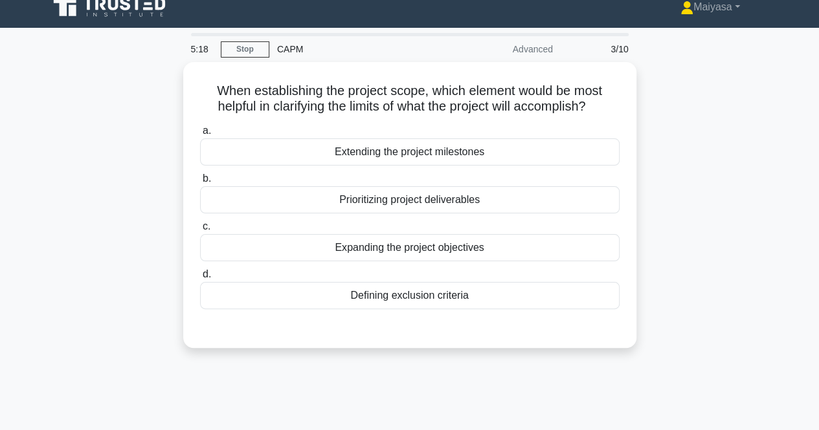
scroll to position [15, 0]
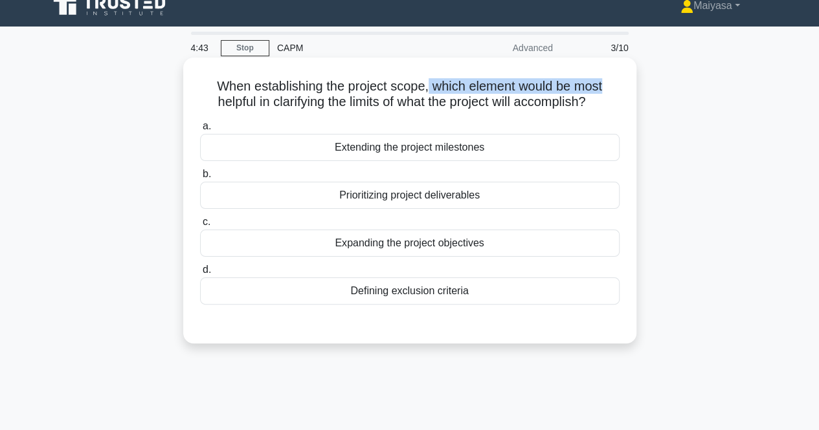
drag, startPoint x: 428, startPoint y: 86, endPoint x: 608, endPoint y: 91, distance: 180.6
click at [608, 91] on h5 "When establishing the project scope, which element would be most helpful in cla…" at bounding box center [410, 94] width 422 height 32
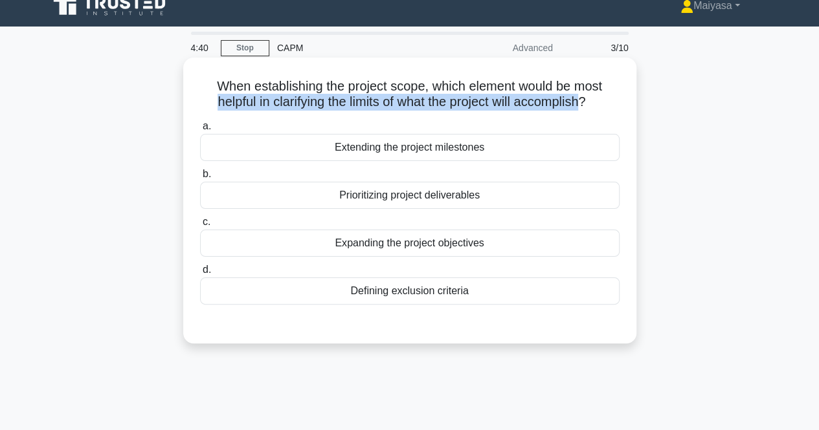
drag, startPoint x: 206, startPoint y: 106, endPoint x: 585, endPoint y: 107, distance: 379.2
click at [585, 107] on h5 "When establishing the project scope, which element would be most helpful in cla…" at bounding box center [410, 94] width 422 height 32
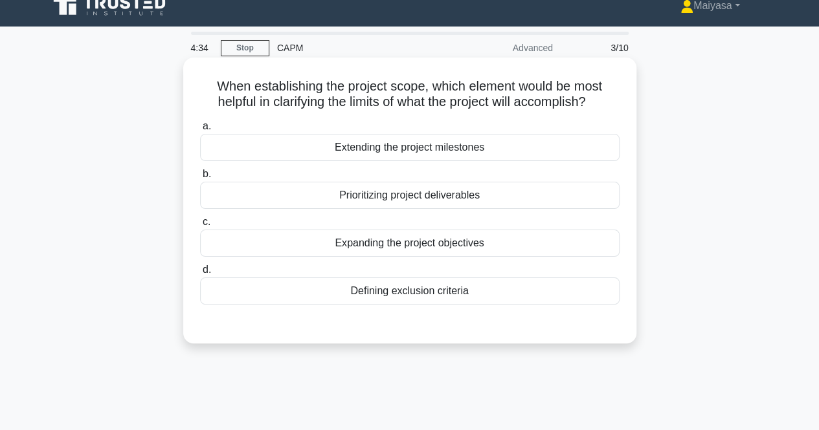
click at [308, 83] on h5 "When establishing the project scope, which element would be most helpful in cla…" at bounding box center [410, 94] width 422 height 32
drag, startPoint x: 327, startPoint y: 83, endPoint x: 398, endPoint y: 84, distance: 70.5
click at [398, 84] on h5 "When establishing the project scope, which element would be most helpful in cla…" at bounding box center [410, 94] width 422 height 32
drag, startPoint x: 434, startPoint y: 84, endPoint x: 608, endPoint y: 78, distance: 173.6
click at [608, 78] on div "When establishing the project scope, which element would be most helpful in cla…" at bounding box center [409, 201] width 443 height 276
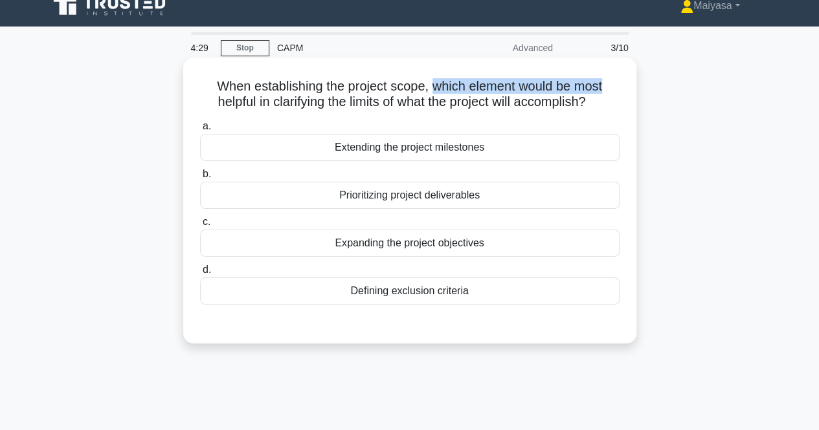
drag, startPoint x: 206, startPoint y: 101, endPoint x: 600, endPoint y: 102, distance: 393.5
click at [600, 102] on h5 "When establishing the project scope, which element would be most helpful in cla…" at bounding box center [410, 94] width 422 height 32
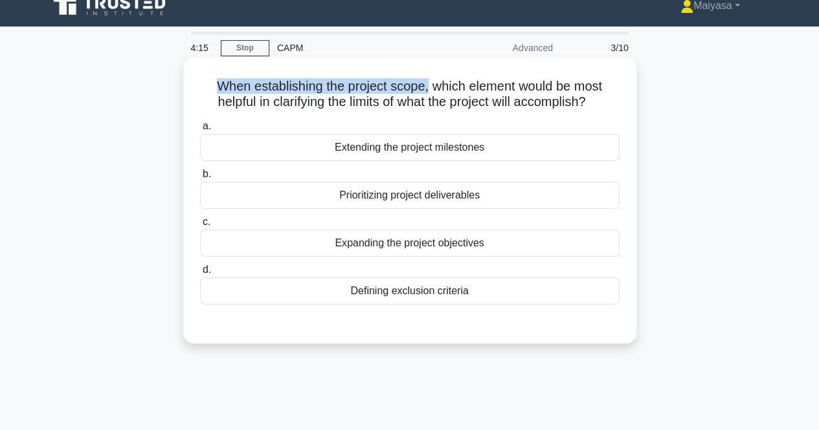
drag, startPoint x: 216, startPoint y: 90, endPoint x: 427, endPoint y: 86, distance: 211.0
click at [427, 86] on h5 "When establishing the project scope, which element would be most helpful in cla…" at bounding box center [410, 94] width 422 height 32
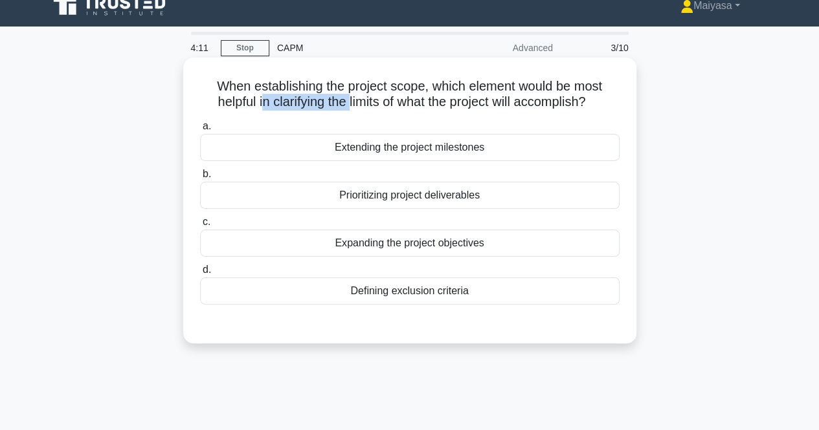
drag, startPoint x: 268, startPoint y: 105, endPoint x: 347, endPoint y: 105, distance: 79.0
click at [347, 105] on h5 "When establishing the project scope, which element would be most helpful in cla…" at bounding box center [410, 94] width 422 height 32
click at [362, 102] on h5 "When establishing the project scope, which element would be most helpful in cla…" at bounding box center [410, 94] width 422 height 32
click at [401, 105] on h5 "When establishing the project scope, which element would be most helpful in cla…" at bounding box center [410, 94] width 422 height 32
click at [427, 105] on h5 "When establishing the project scope, which element would be most helpful in cla…" at bounding box center [410, 94] width 422 height 32
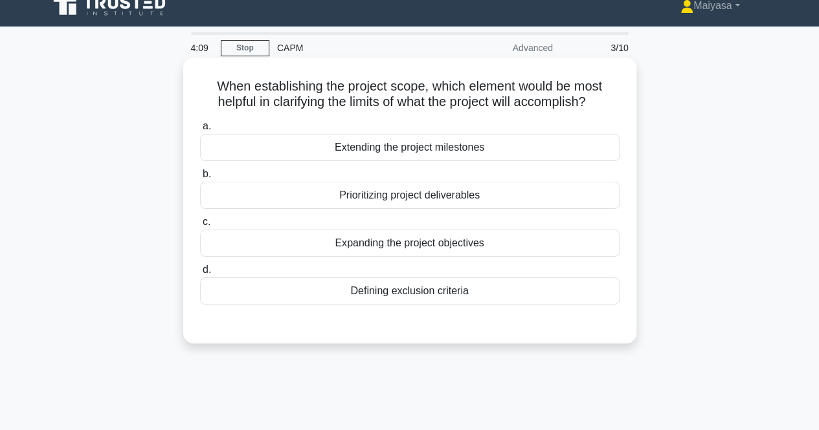
click at [483, 105] on h5 "When establishing the project scope, which element would be most helpful in cla…" at bounding box center [410, 94] width 422 height 32
click at [537, 104] on h5 "When establishing the project scope, which element would be most helpful in cla…" at bounding box center [410, 94] width 422 height 32
click at [570, 99] on h5 "When establishing the project scope, which element would be most helpful in cla…" at bounding box center [410, 94] width 422 height 32
click at [376, 203] on div "Prioritizing project deliverables" at bounding box center [409, 195] width 419 height 27
click at [200, 179] on input "b. Prioritizing project deliverables" at bounding box center [200, 174] width 0 height 8
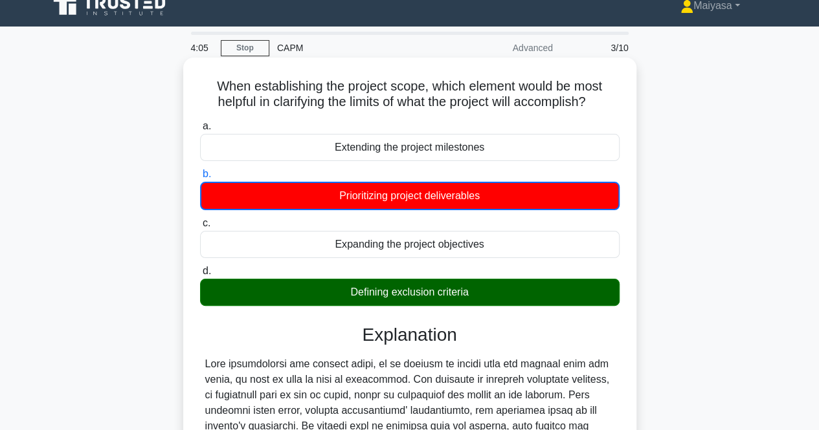
click at [395, 292] on div "Defining exclusion criteria" at bounding box center [409, 292] width 419 height 27
click at [200, 276] on input "d. Defining exclusion criteria" at bounding box center [200, 271] width 0 height 8
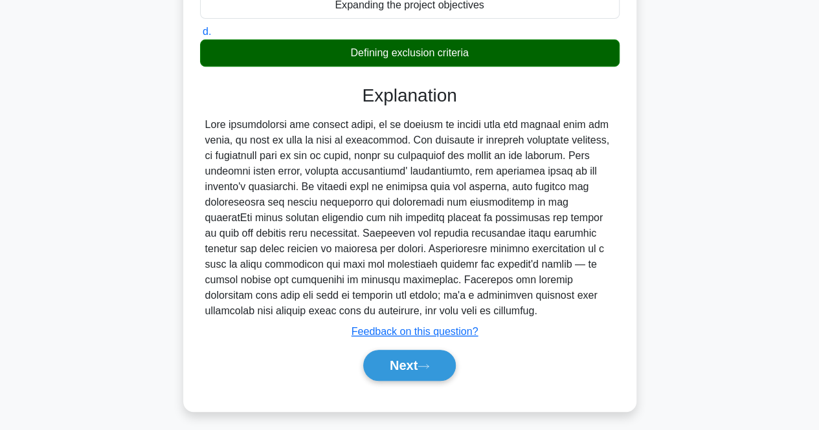
scroll to position [269, 0]
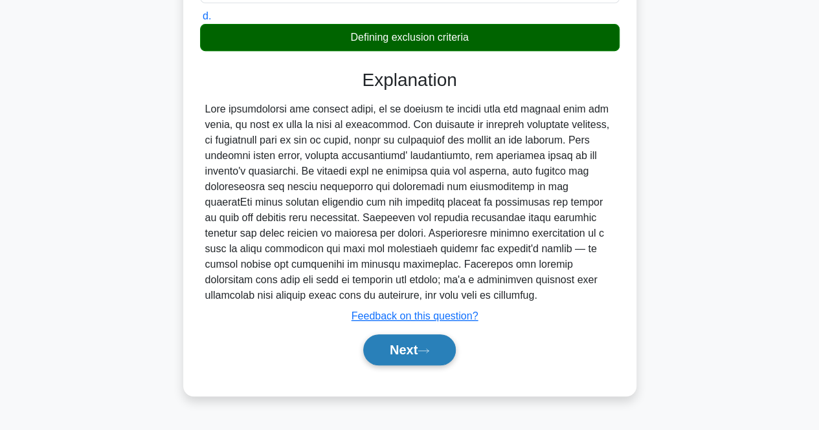
click at [402, 340] on button "Next" at bounding box center [409, 350] width 93 height 31
click at [392, 324] on div "Explanation Submit feedback Feedback on this question? Next" at bounding box center [409, 220] width 419 height 302
click at [401, 346] on button "Next" at bounding box center [409, 350] width 93 height 31
click at [416, 362] on button "Next" at bounding box center [409, 350] width 93 height 31
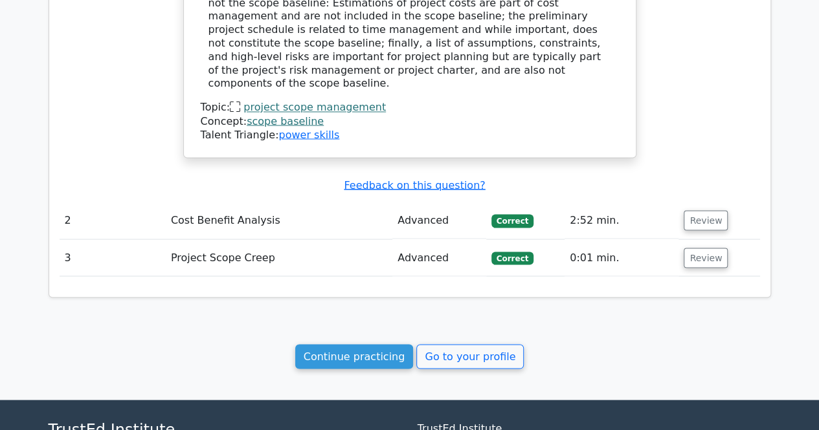
scroll to position [1204, 0]
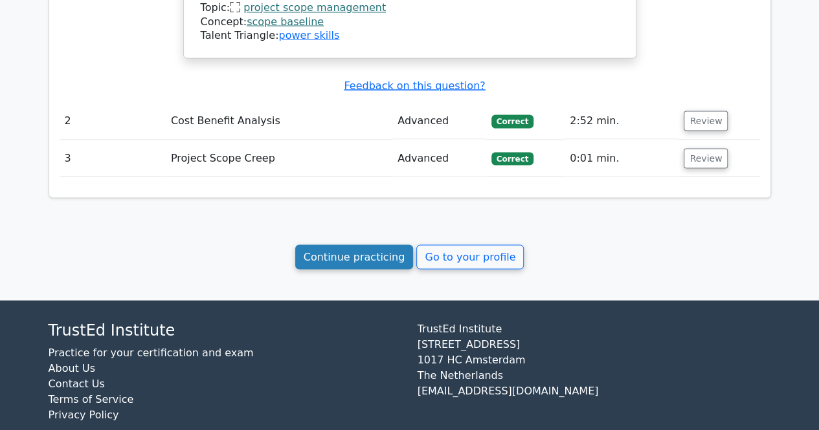
click at [385, 245] on link "Continue practicing" at bounding box center [354, 257] width 118 height 25
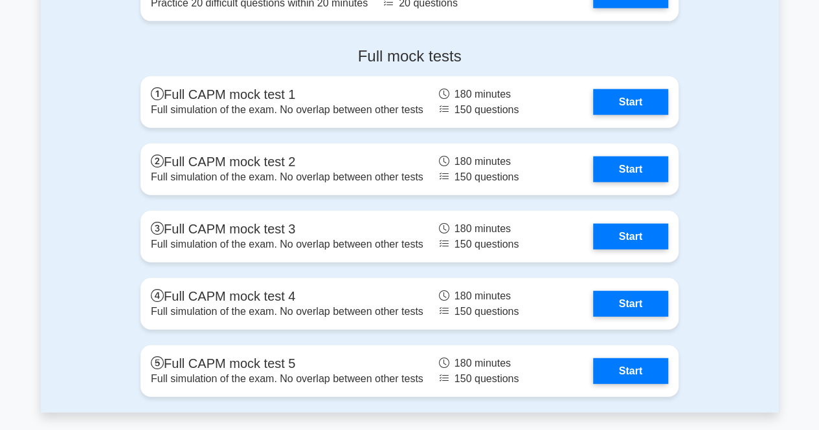
scroll to position [3951, 0]
